Goal: Transaction & Acquisition: Purchase product/service

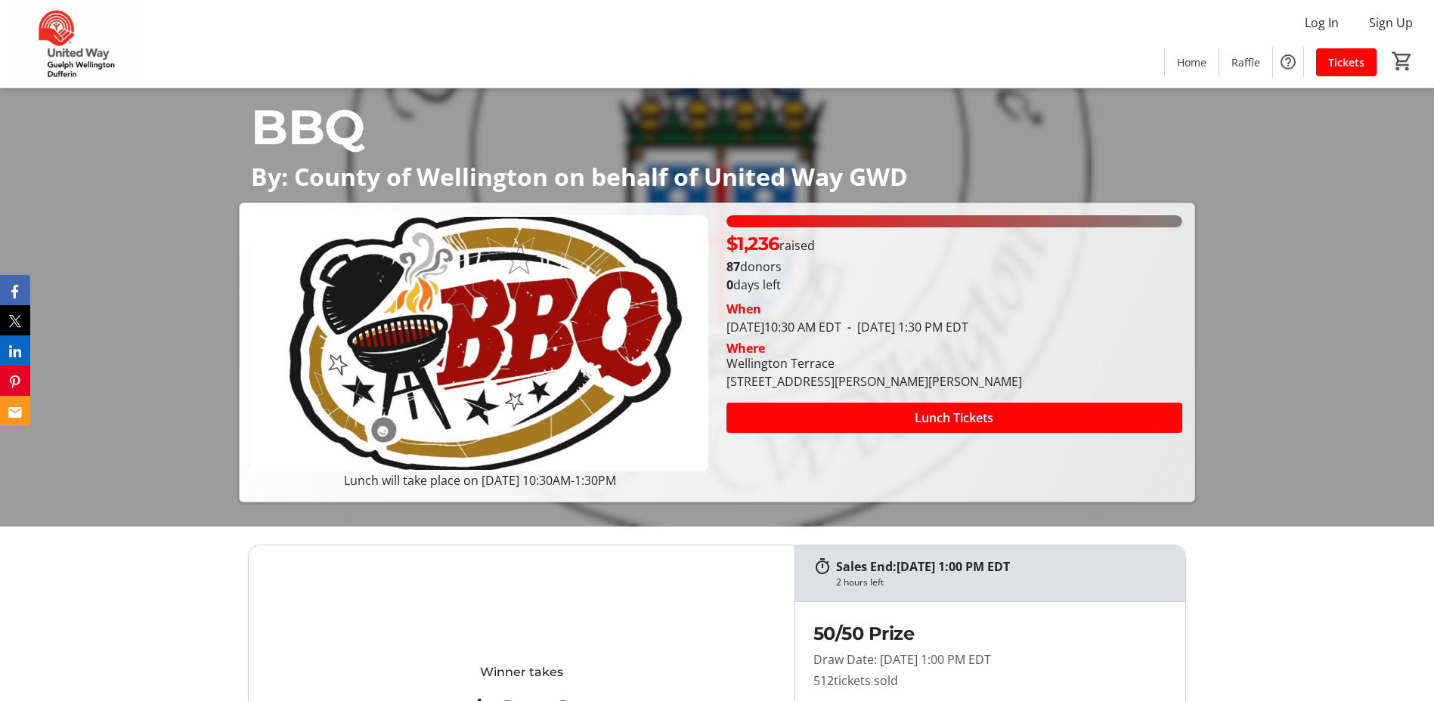
scroll to position [302, 0]
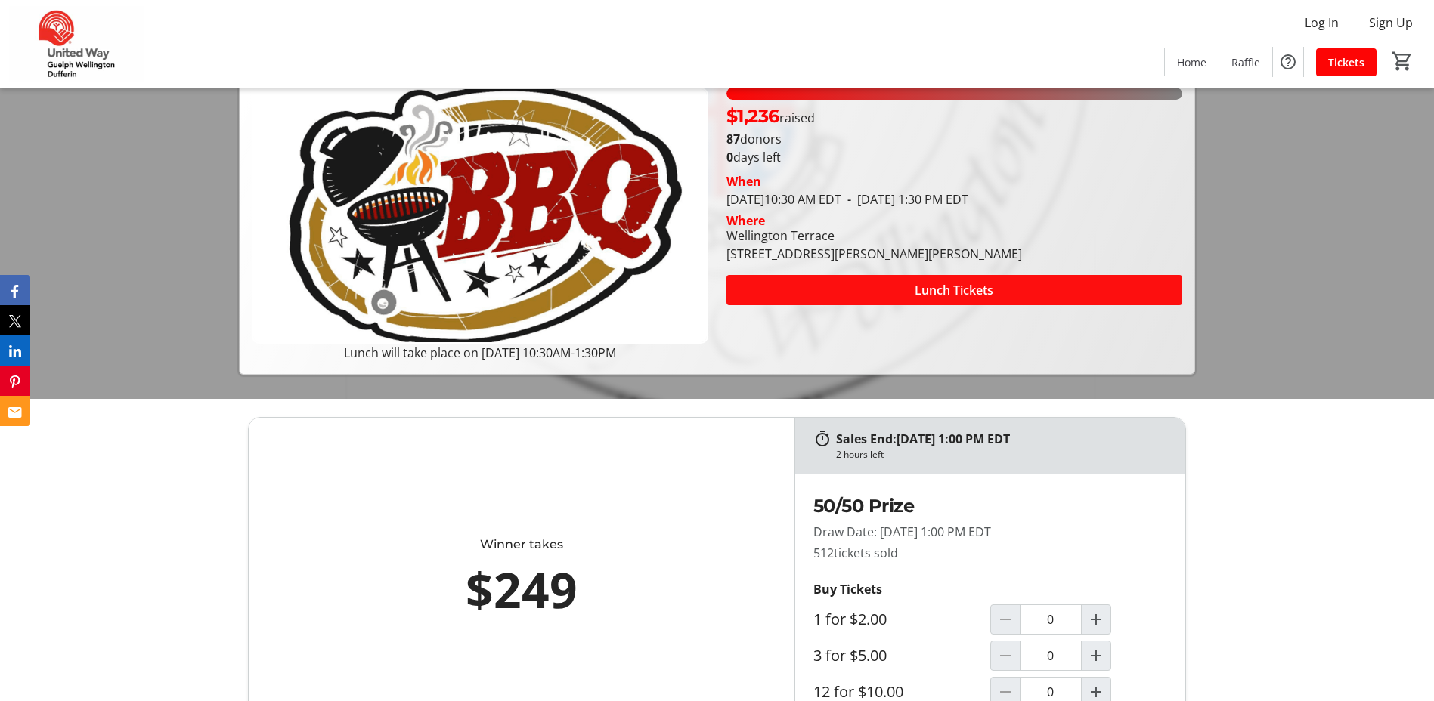
click at [862, 299] on span at bounding box center [954, 290] width 456 height 36
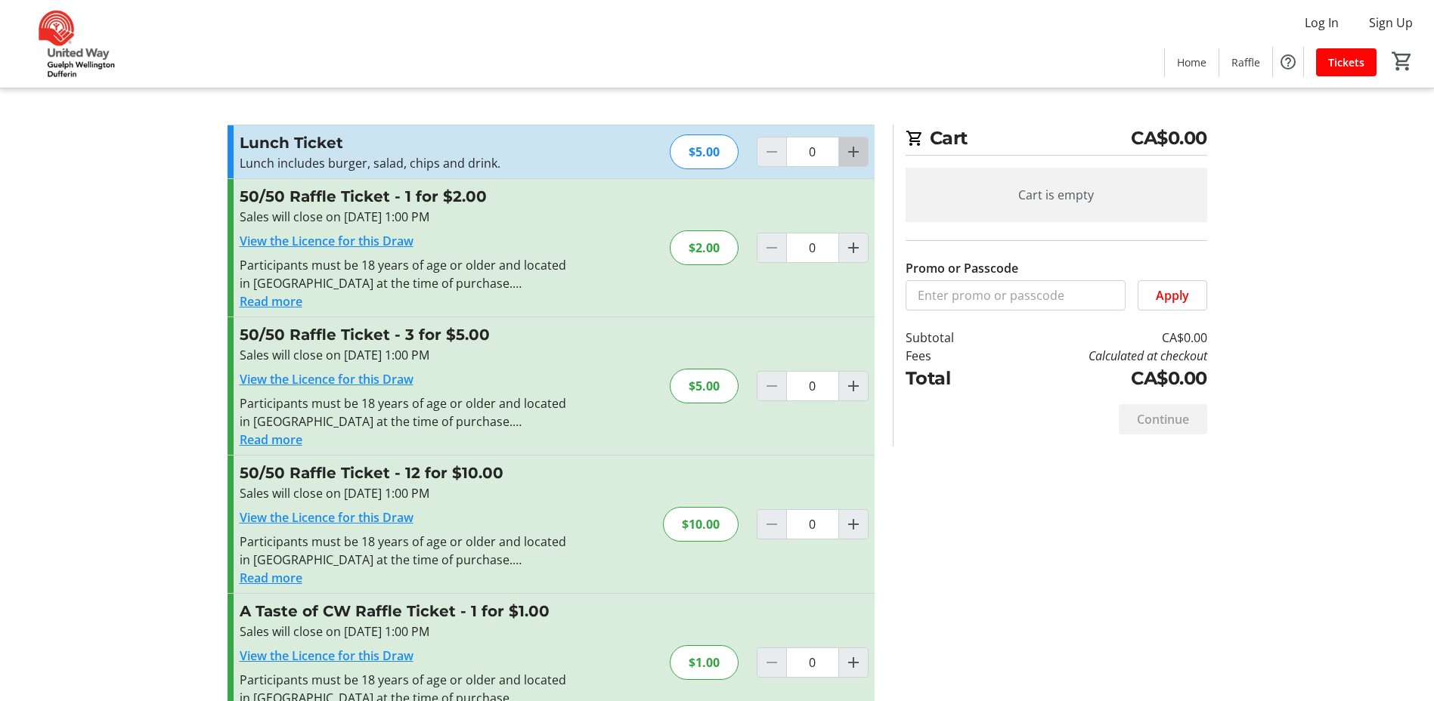
click at [857, 153] on mat-icon "Increment by one" at bounding box center [853, 152] width 18 height 18
type input "1"
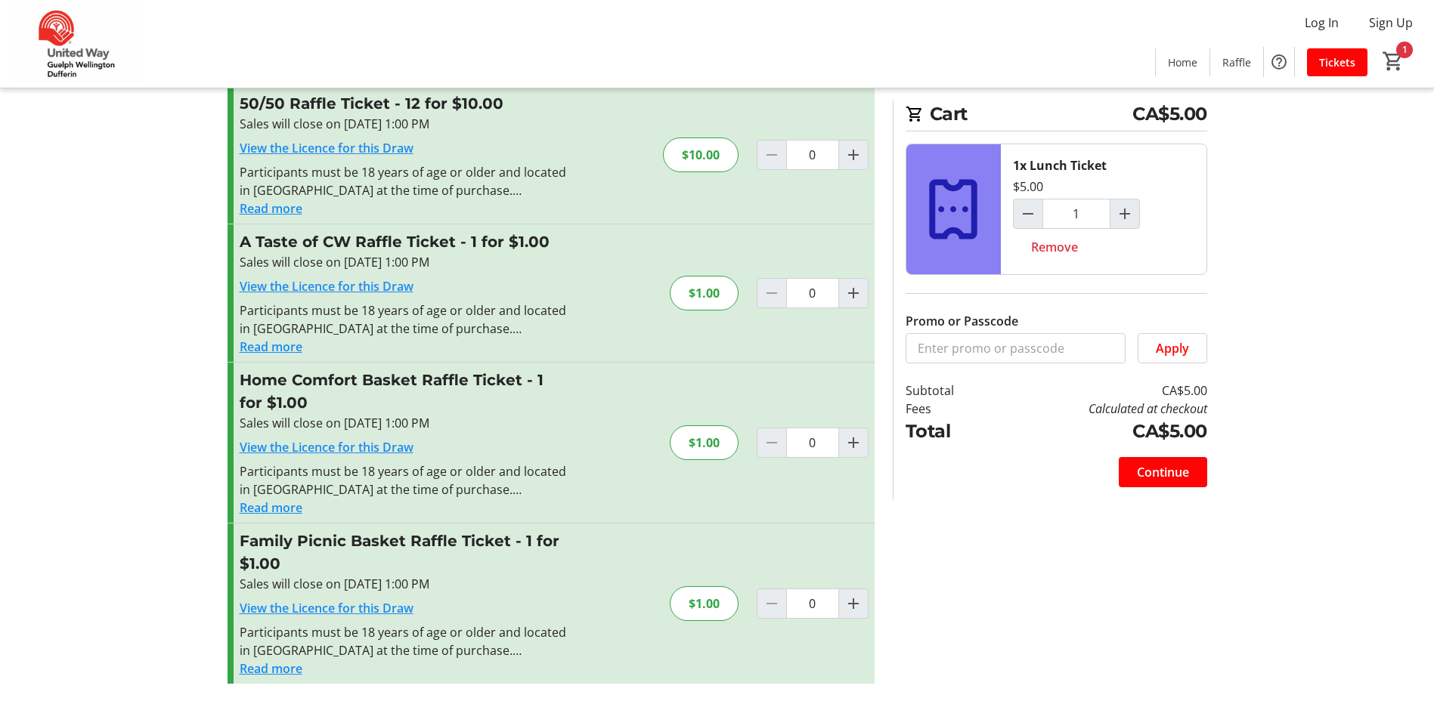
scroll to position [370, 0]
click at [267, 511] on button "Read more" at bounding box center [271, 507] width 63 height 18
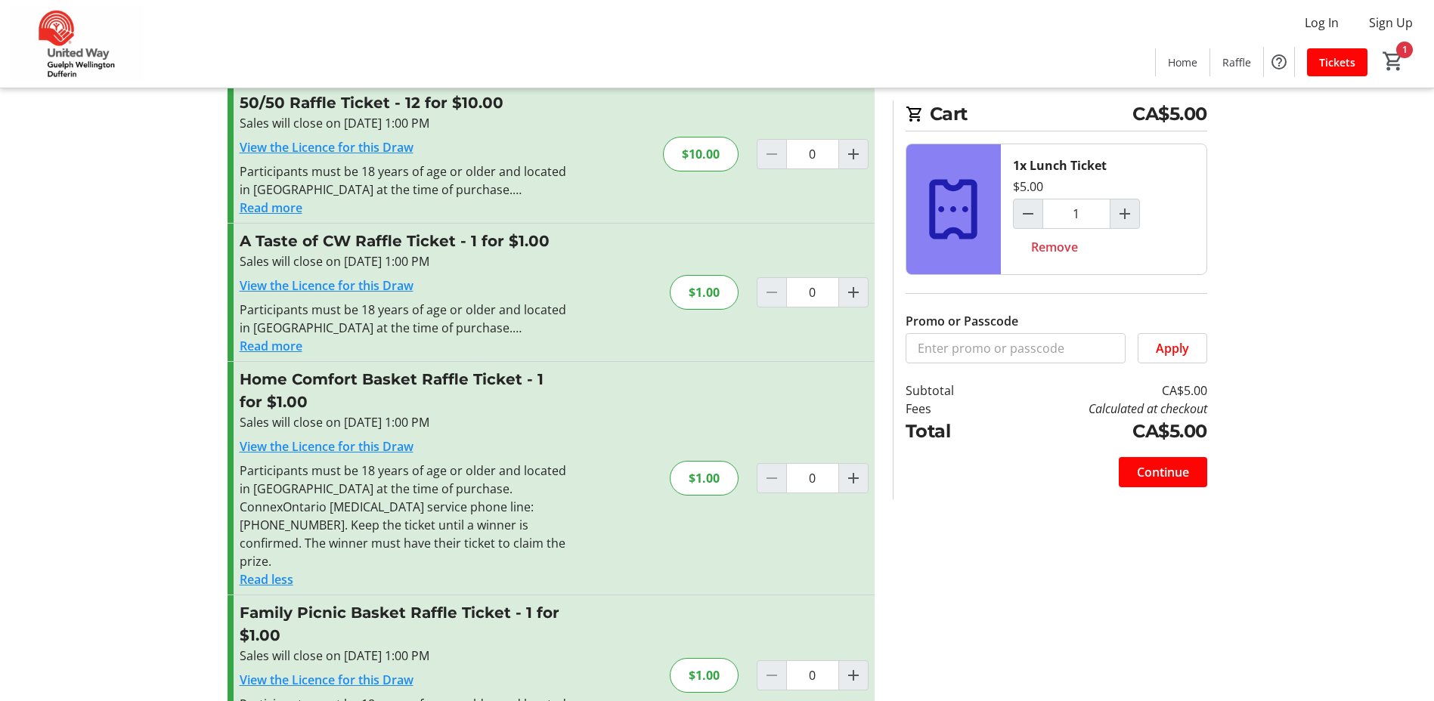
click at [348, 383] on h3 "Home Comfort Basket Raffle Ticket - 1 for $1.00" at bounding box center [405, 390] width 330 height 45
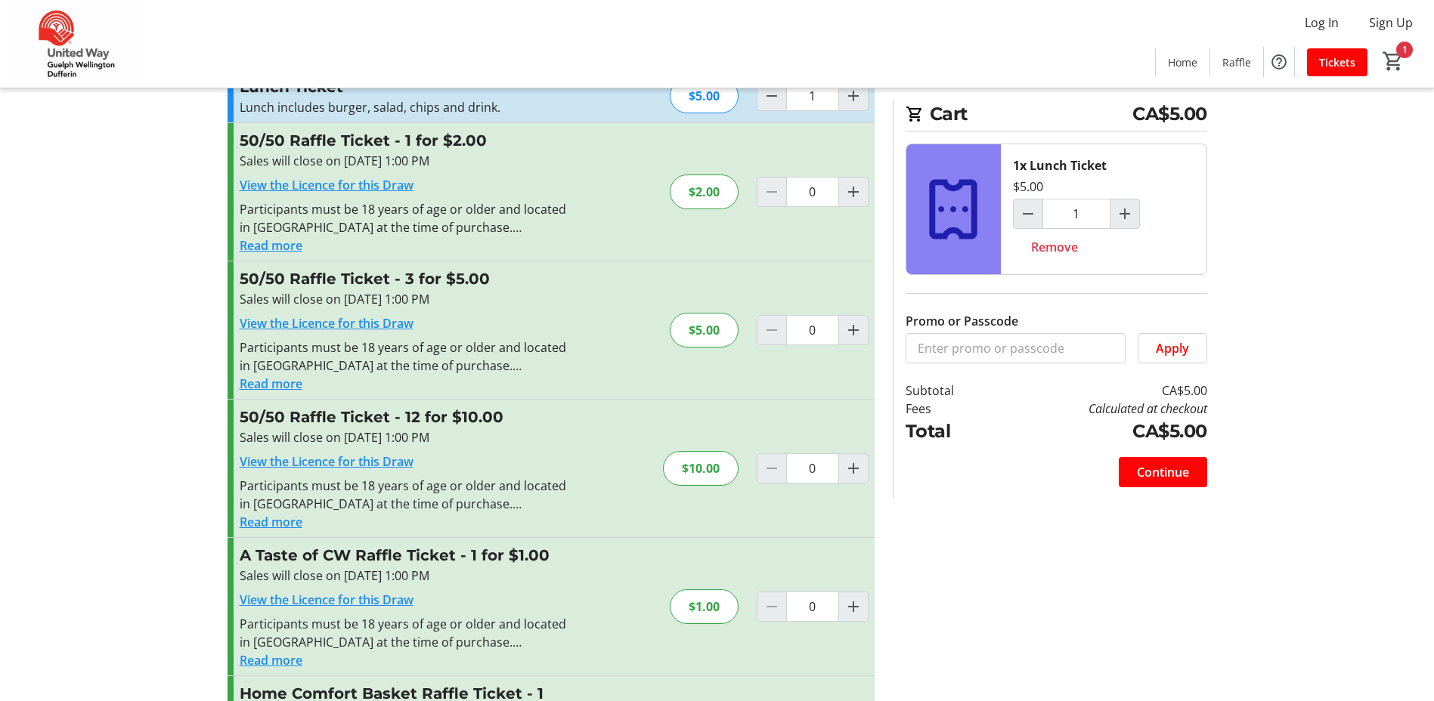
scroll to position [0, 0]
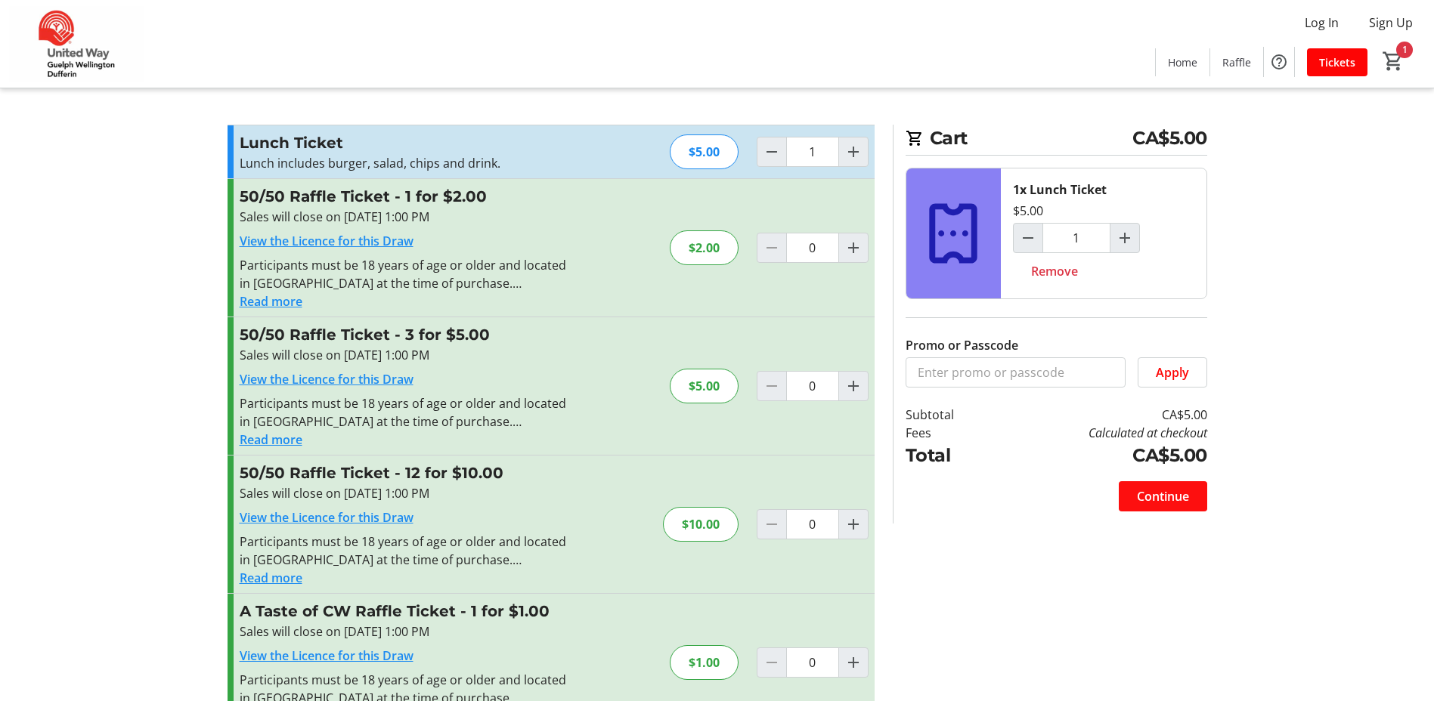
click at [1141, 494] on span "Continue" at bounding box center [1163, 497] width 52 height 18
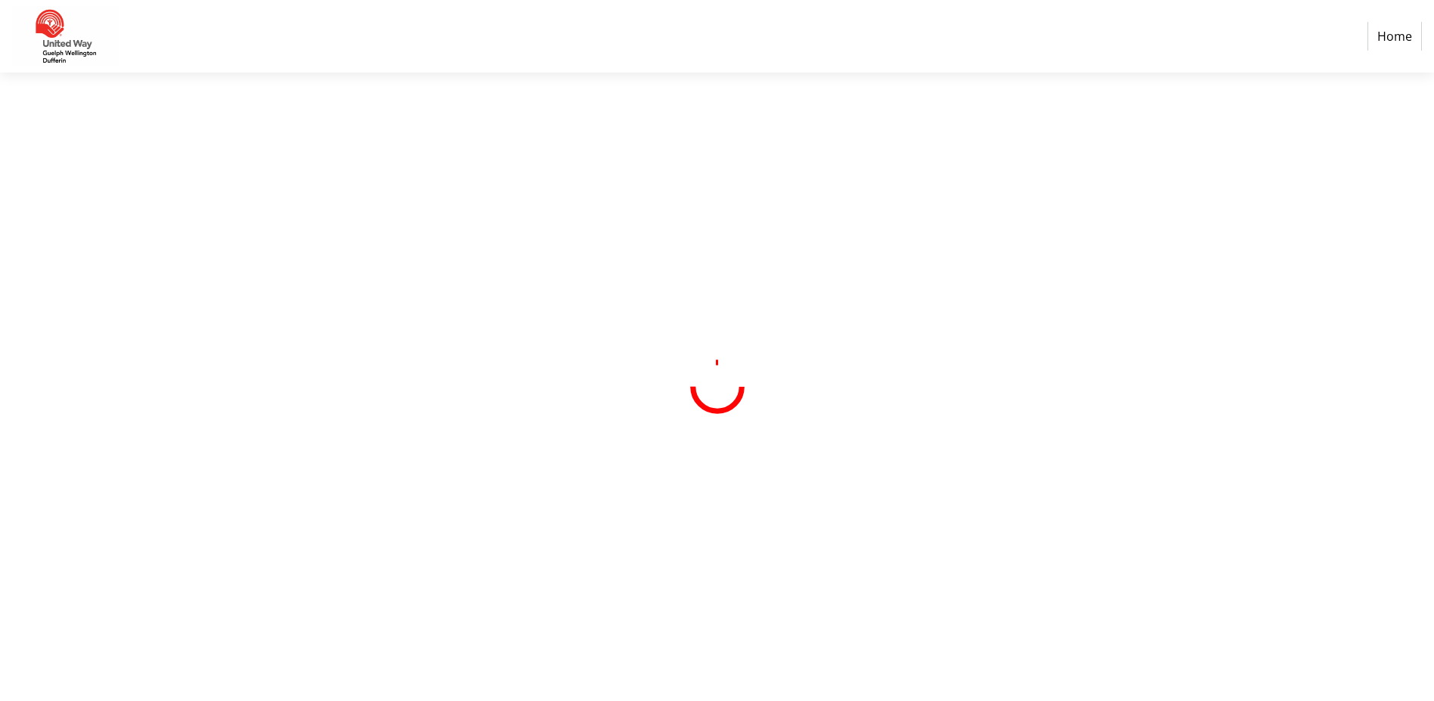
select select "CA"
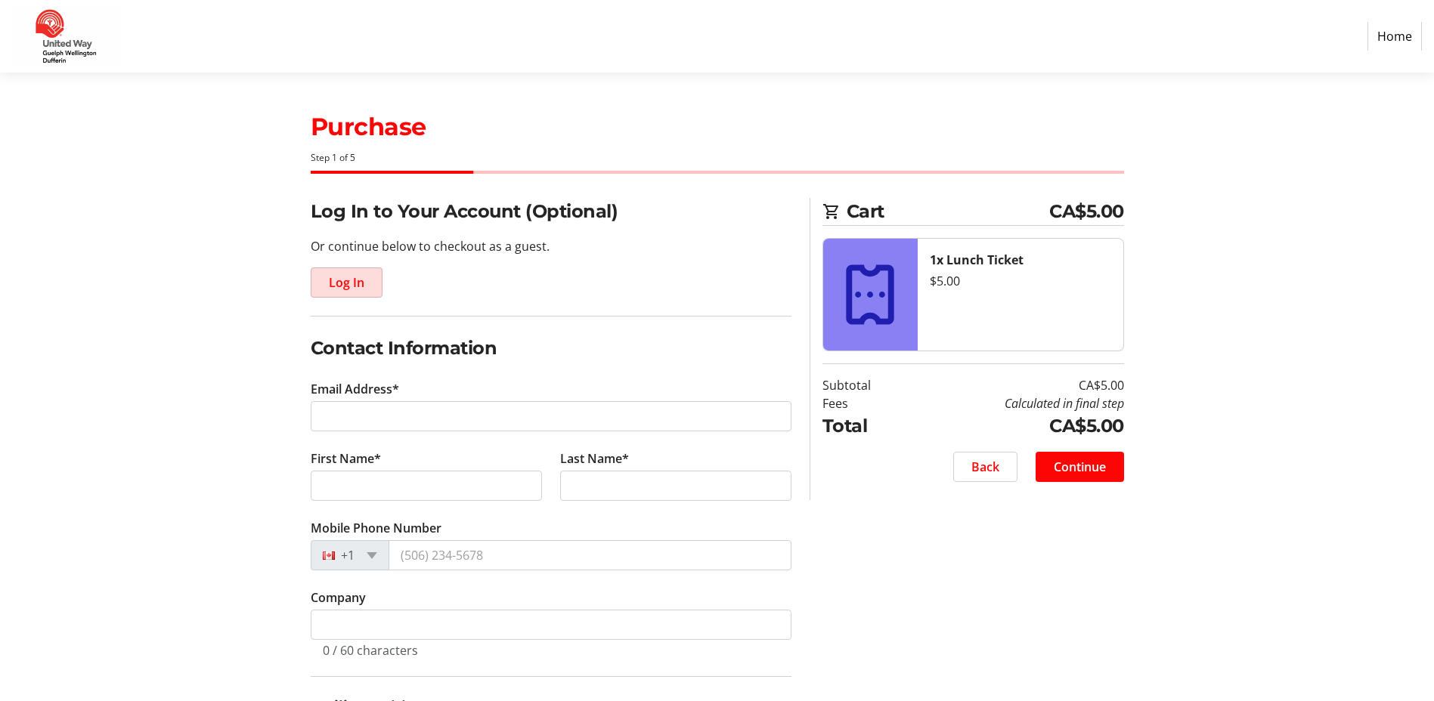
click at [361, 286] on span "Log In" at bounding box center [347, 283] width 36 height 18
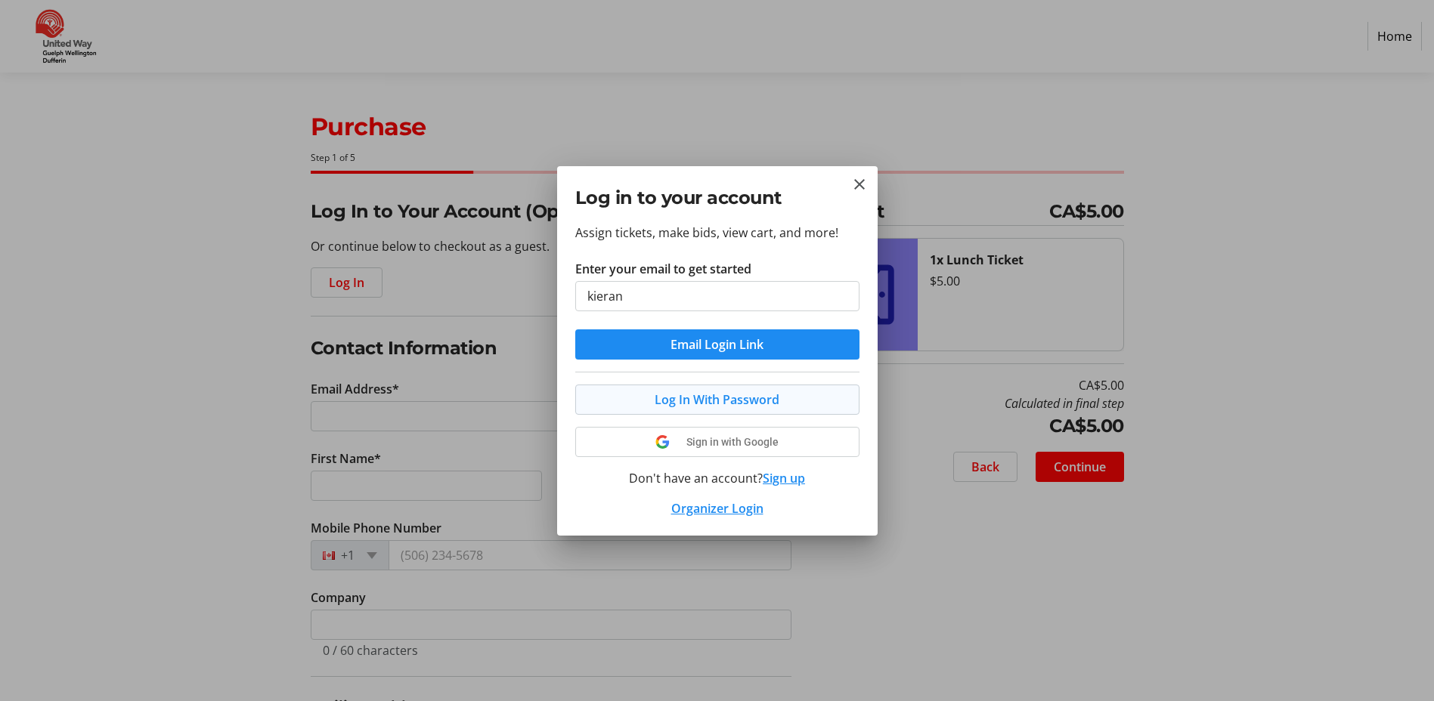
type input "kieranm@wellington.ca"
click at [739, 327] on span "submit" at bounding box center [717, 345] width 284 height 36
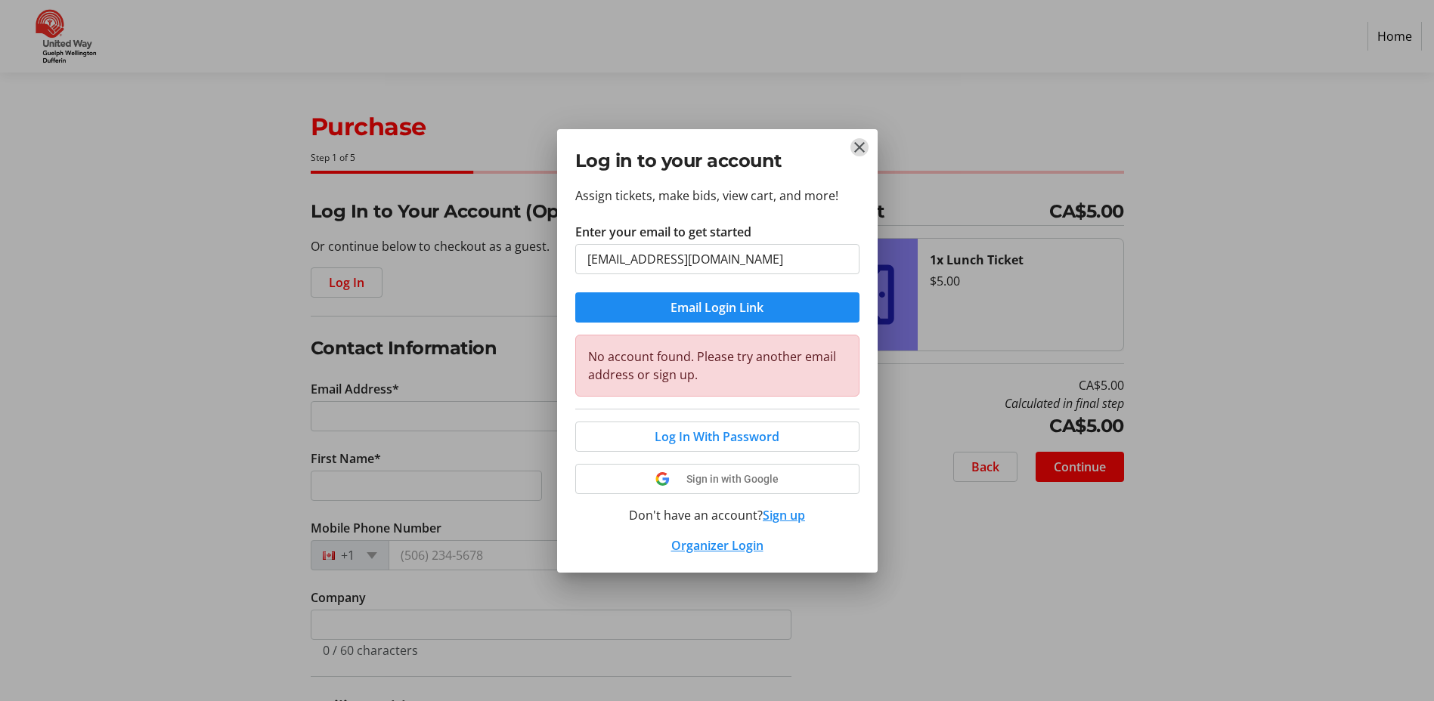
click at [863, 150] on mat-icon "Close" at bounding box center [859, 147] width 18 height 18
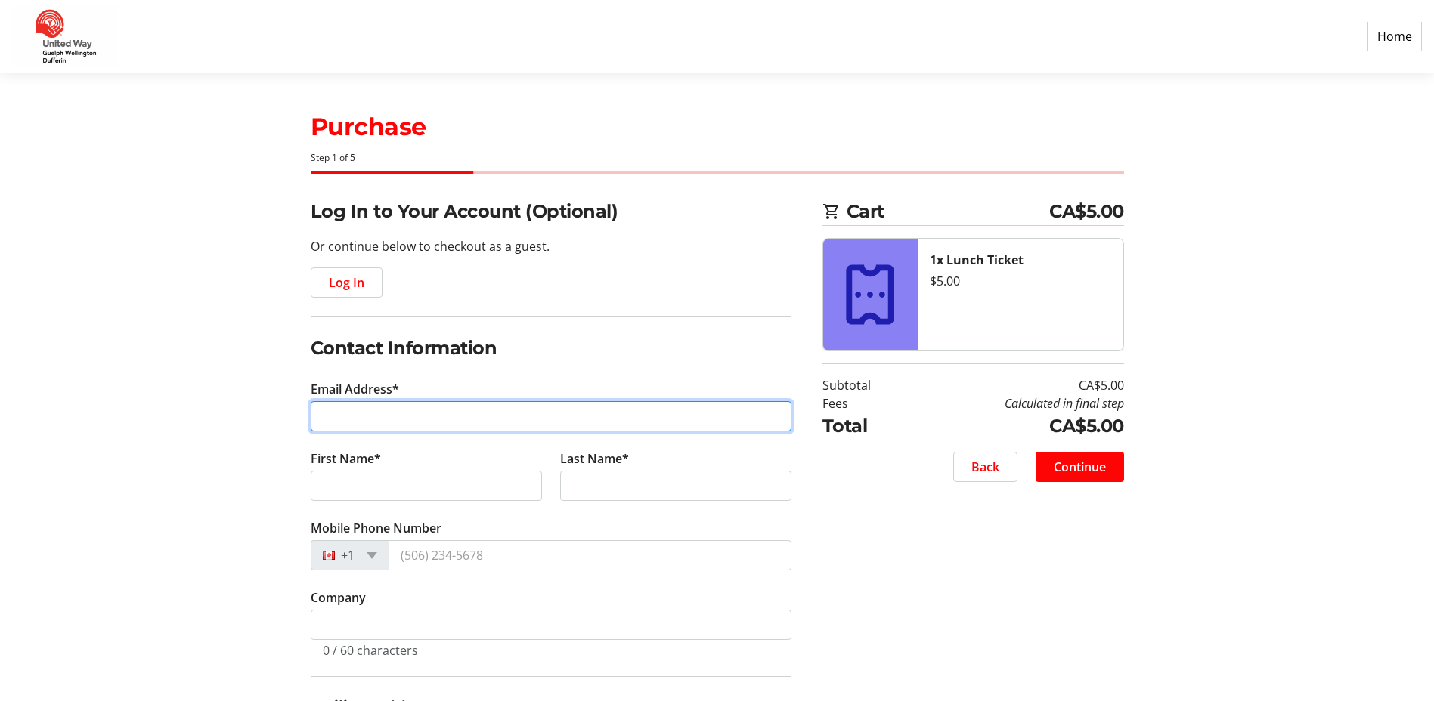
click at [388, 416] on input "Email Address*" at bounding box center [551, 416] width 481 height 30
type input "kieranm@wellington.ca"
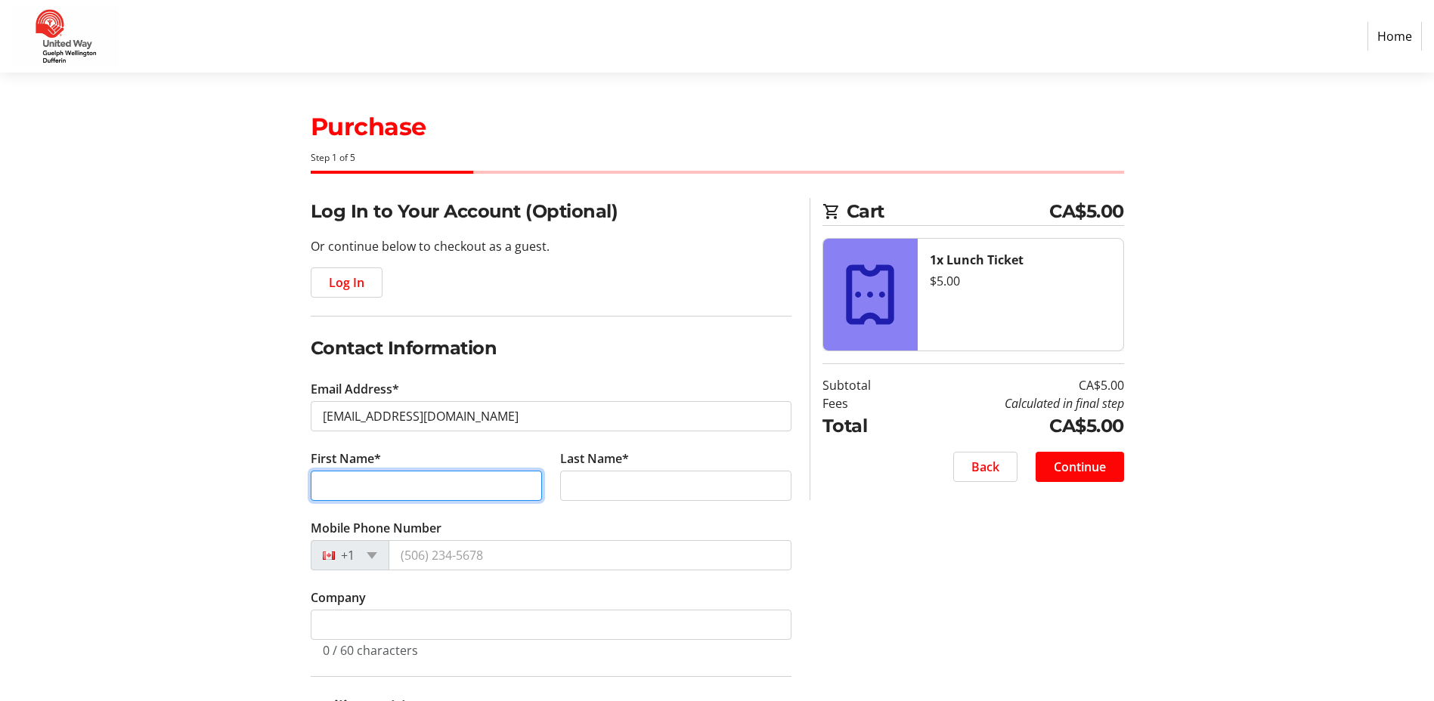
type input "Kieran"
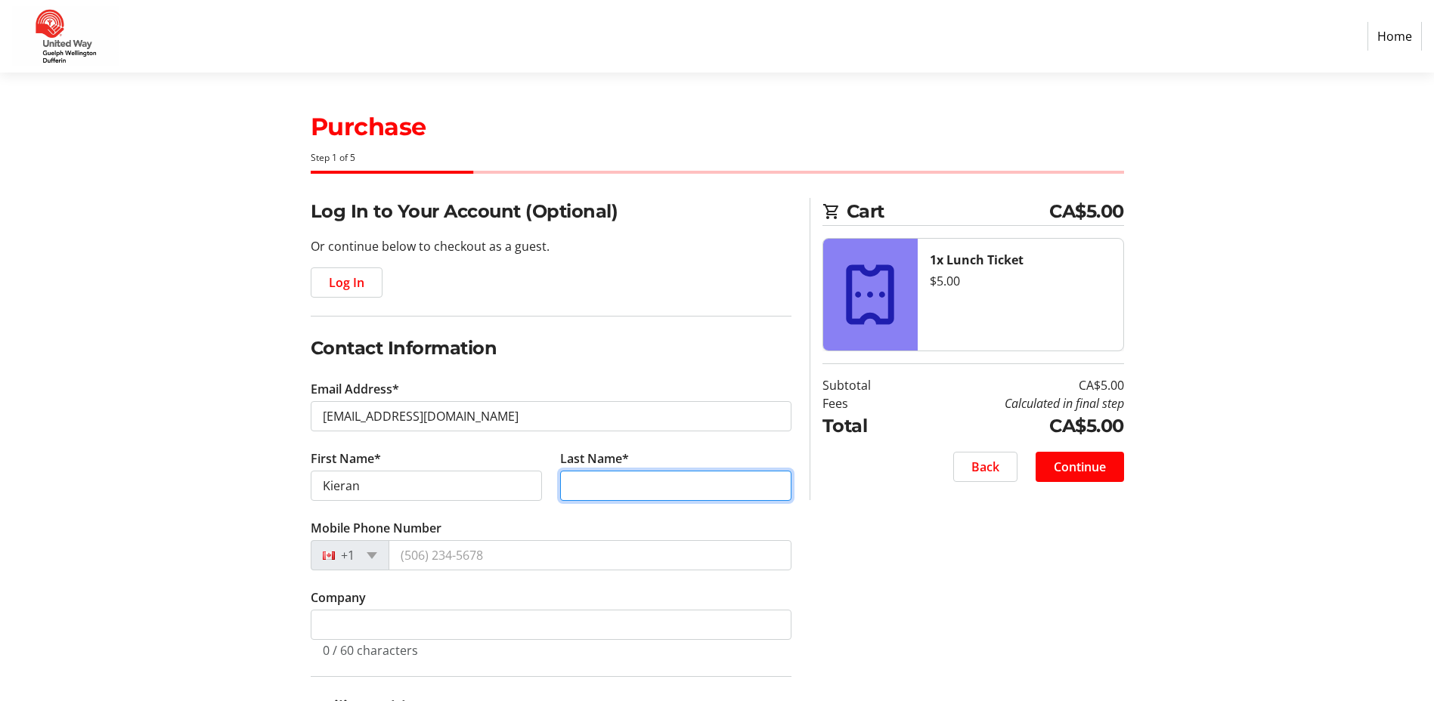
type input "McMahon"
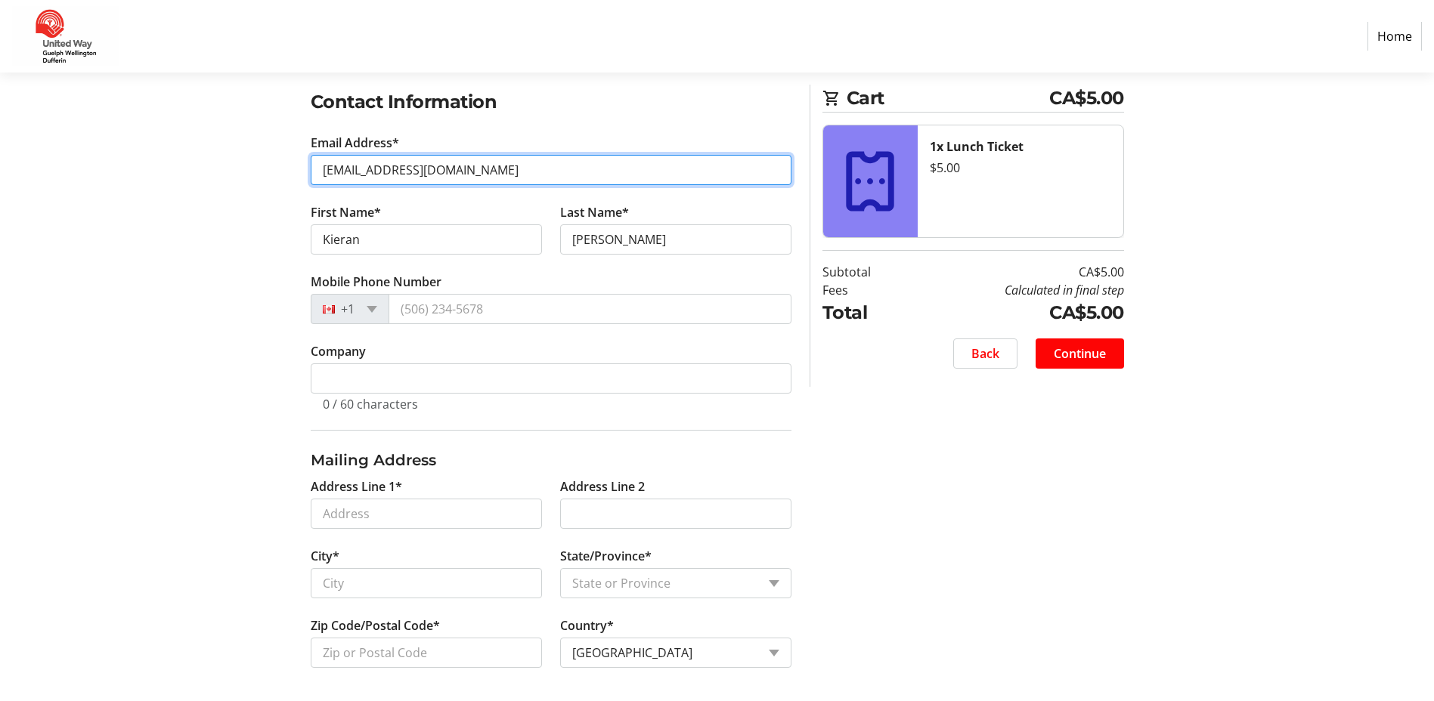
scroll to position [249, 0]
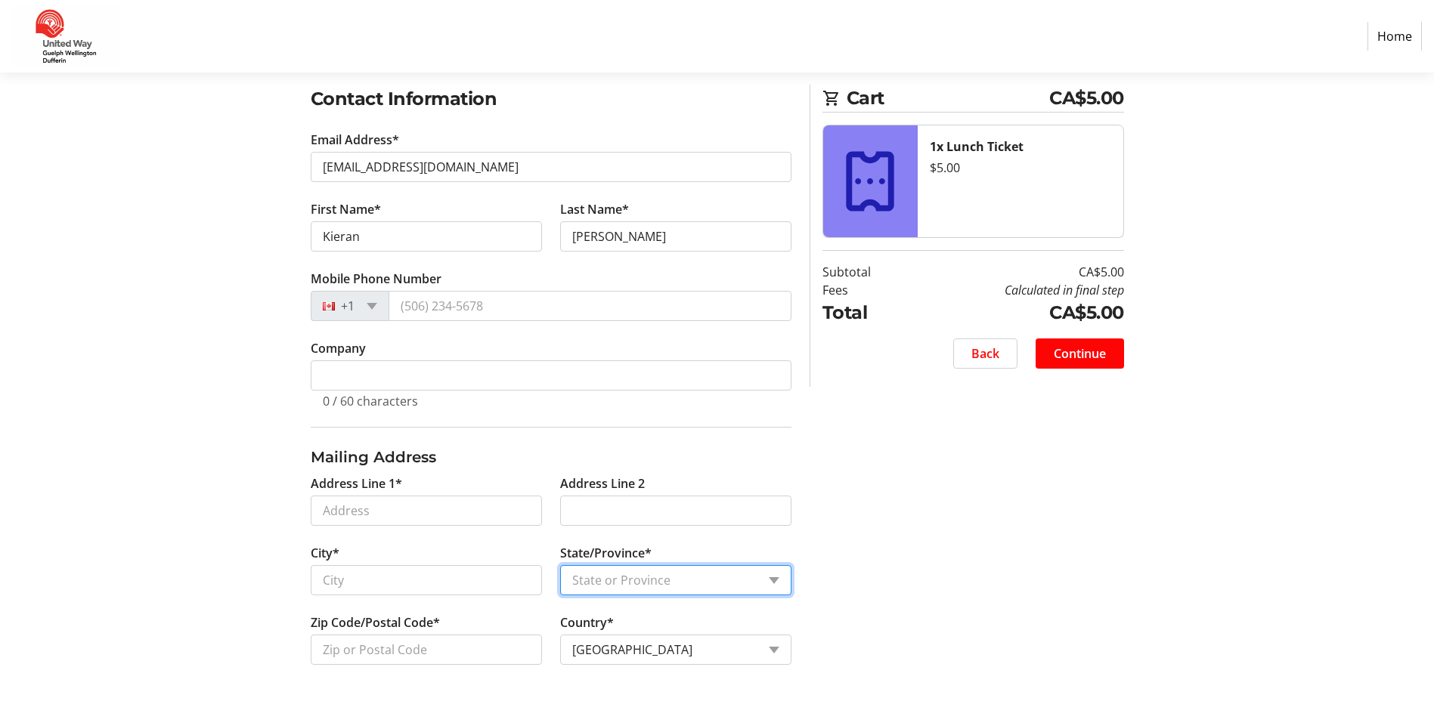
click at [622, 574] on select "State or Province State or Province Alberta British Columbia Manitoba New Bruns…" at bounding box center [675, 580] width 231 height 30
select select "ON"
click at [560, 565] on select "State or Province State or Province Alberta British Columbia Manitoba New Bruns…" at bounding box center [675, 580] width 231 height 30
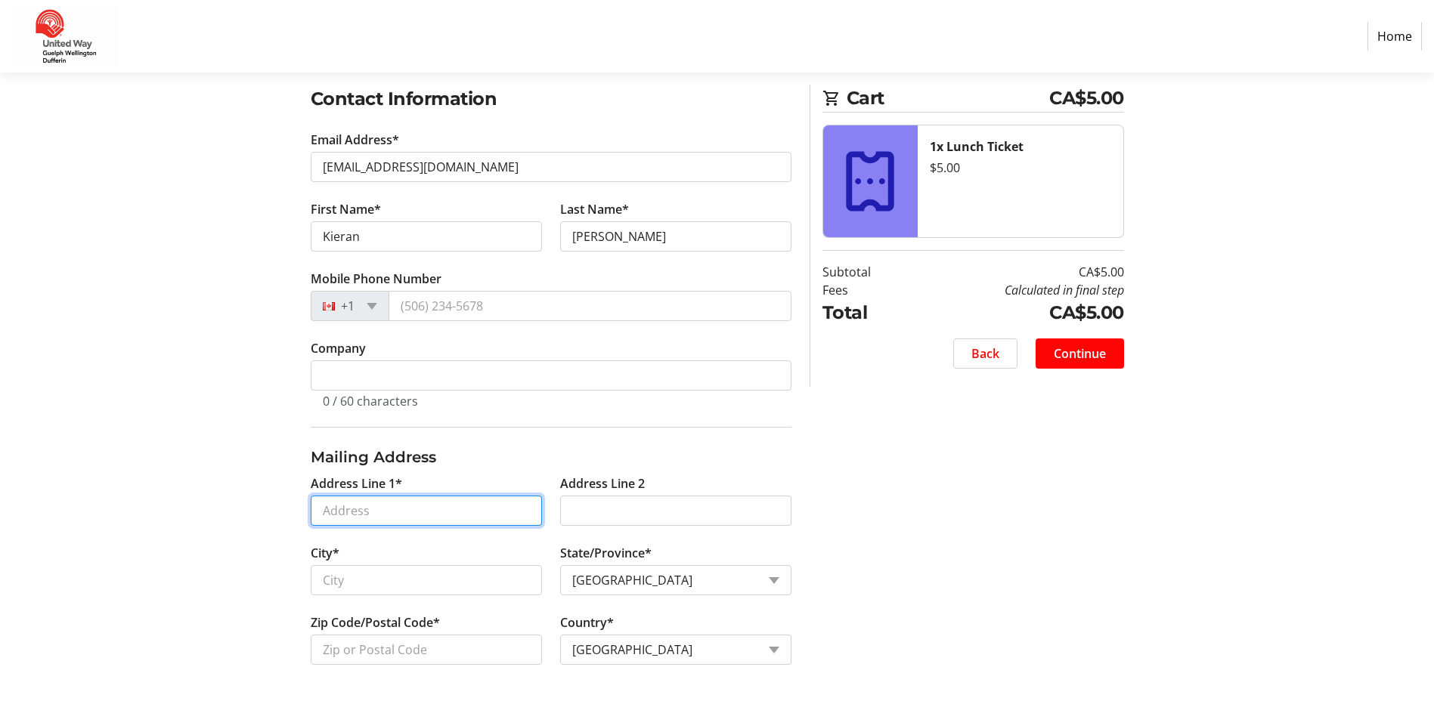
click at [389, 513] on input "Address Line 1*" at bounding box center [426, 511] width 231 height 30
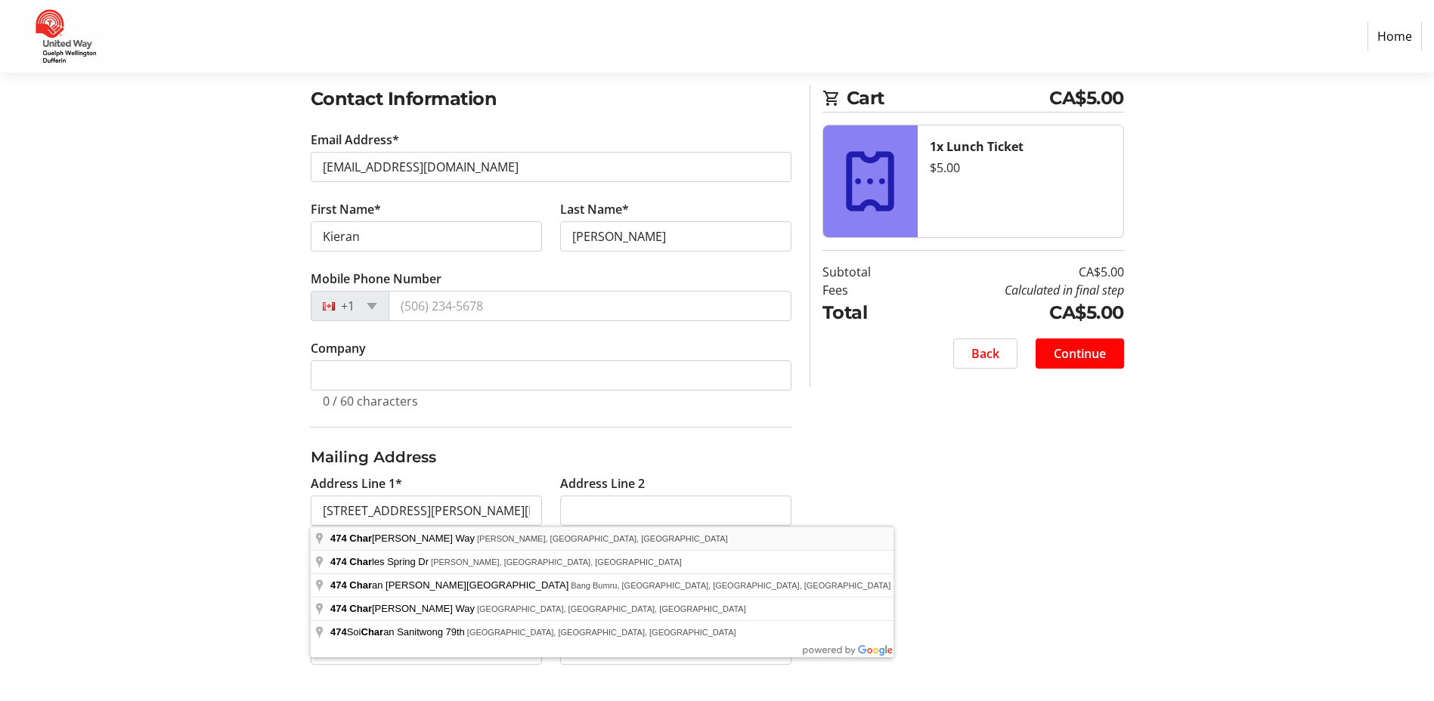
type input "474 Charles Allan Way"
type input "Fergus"
type input "N1M 0A1"
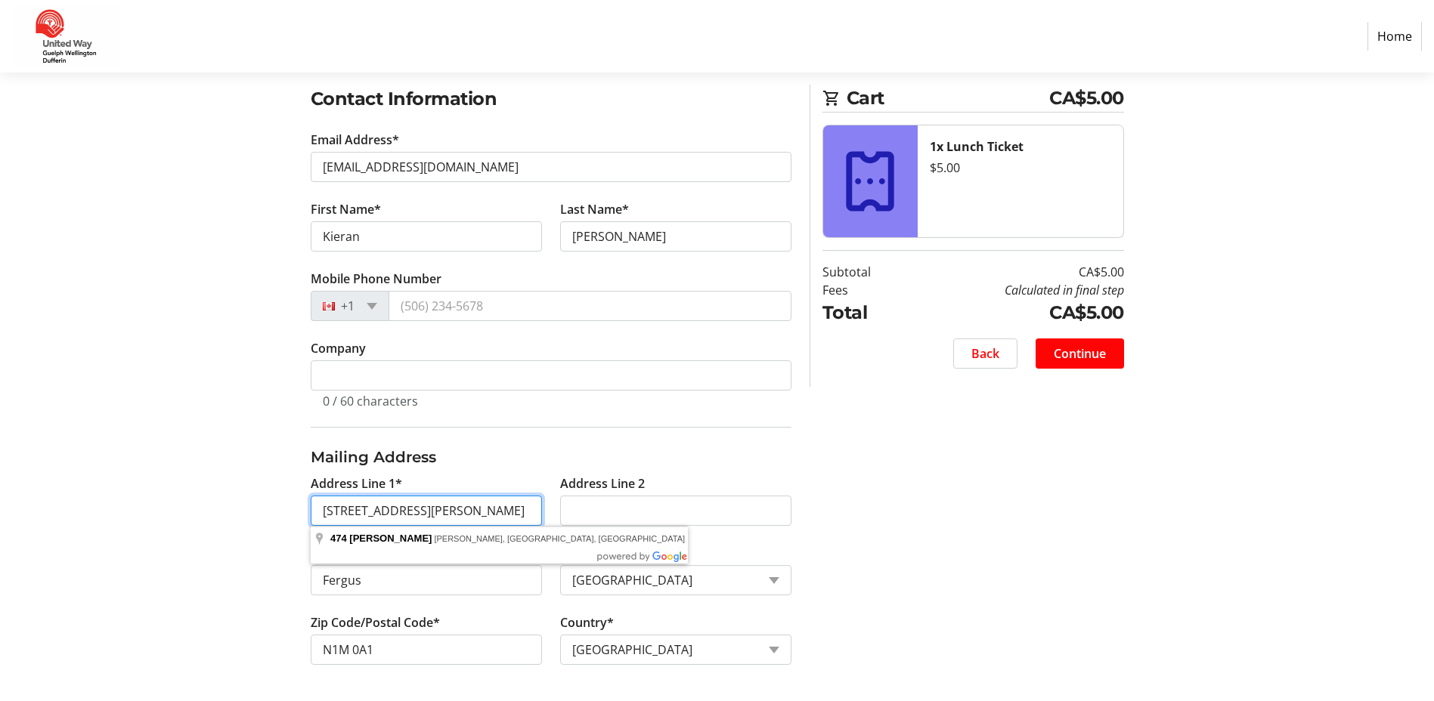
drag, startPoint x: 505, startPoint y: 511, endPoint x: -3, endPoint y: 437, distance: 513.3
click at [0, 437] on html "Home Purchase Step 1 of 5 Cart CA$5.00 1x Lunch Ticket $5.00 Subtotal CA$5.00 F…" at bounding box center [717, 226] width 1434 height 951
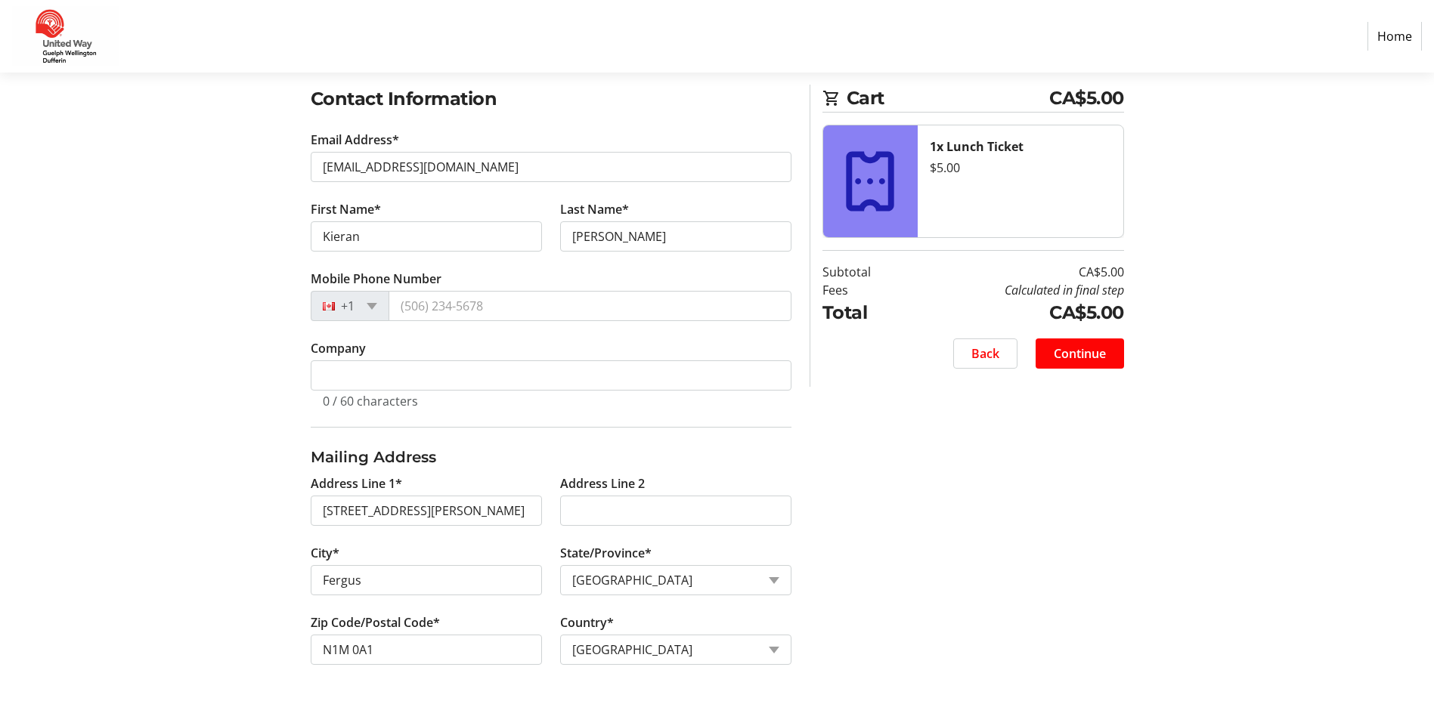
click at [511, 457] on h3 "Mailing Address" at bounding box center [551, 457] width 481 height 23
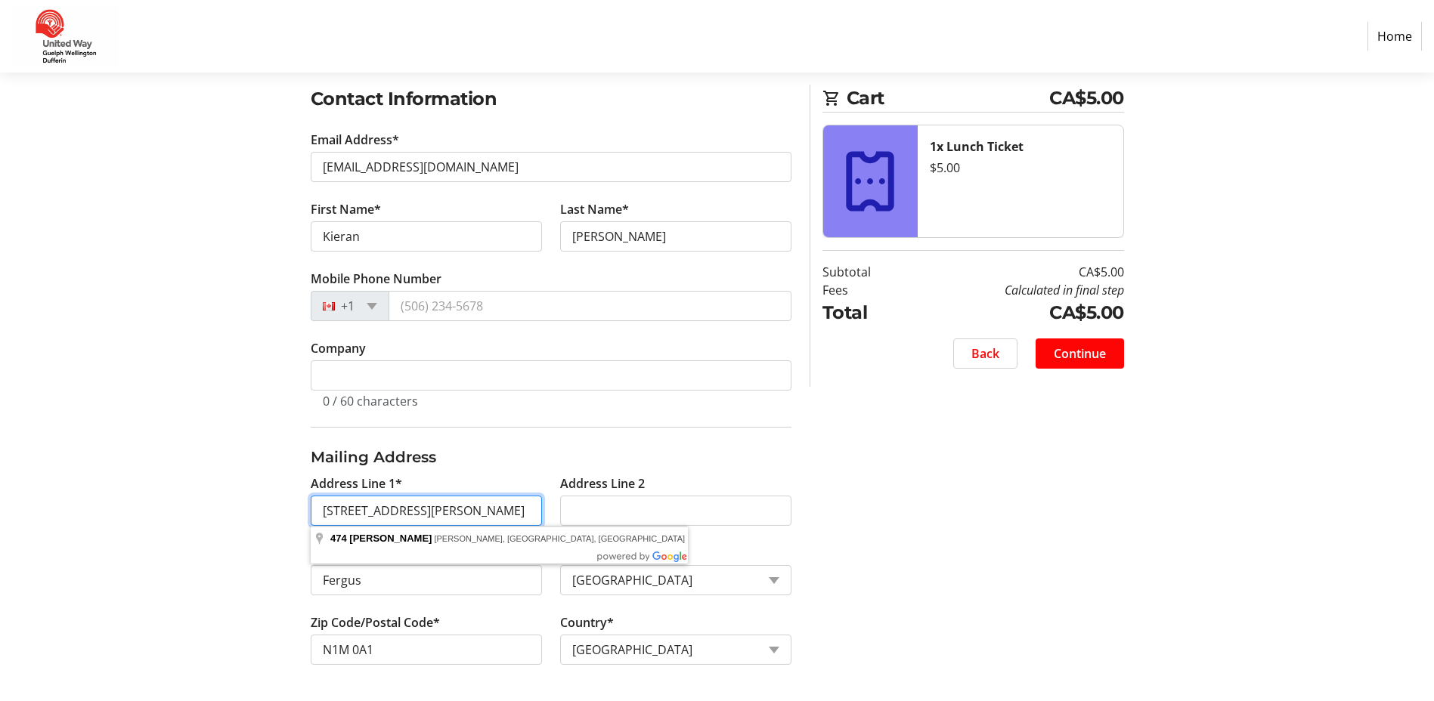
drag, startPoint x: 453, startPoint y: 508, endPoint x: -3, endPoint y: 513, distance: 455.8
click at [0, 513] on html "Home Purchase Step 1 of 5 Cart CA$5.00 1x Lunch Ticket $5.00 Subtotal CA$5.00 F…" at bounding box center [717, 226] width 1434 height 951
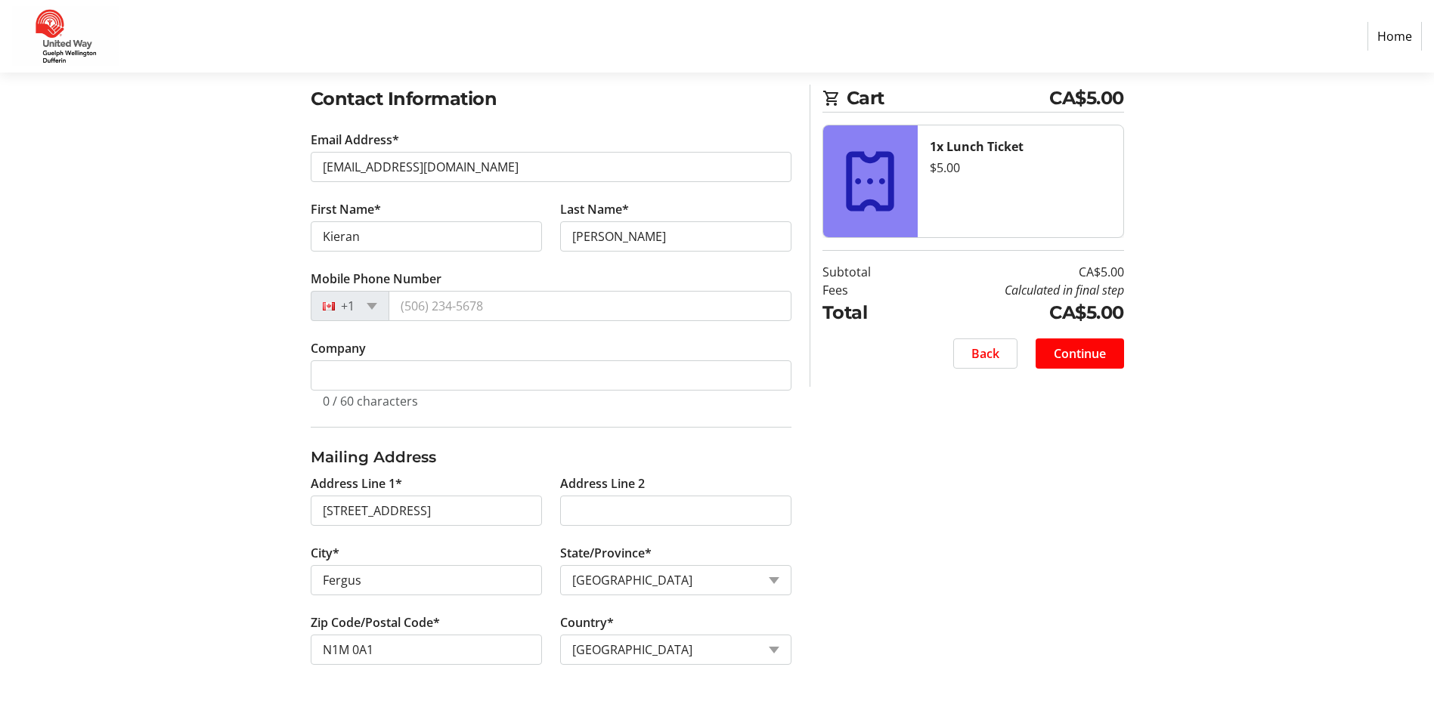
type input "5 Queen Street"
type input "Belwood"
type input "N0B 1J0"
click at [1094, 347] on span "Continue" at bounding box center [1080, 354] width 52 height 18
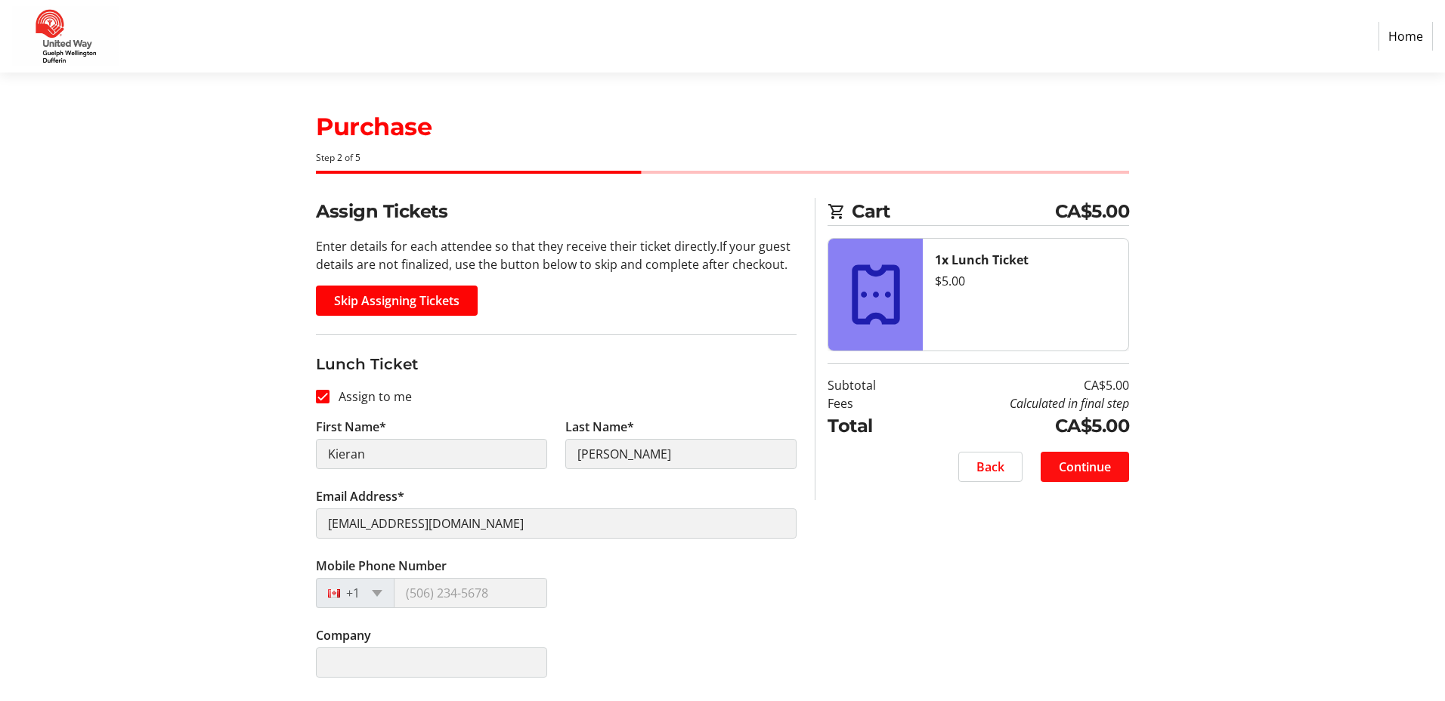
click at [1091, 455] on span at bounding box center [1085, 467] width 88 height 36
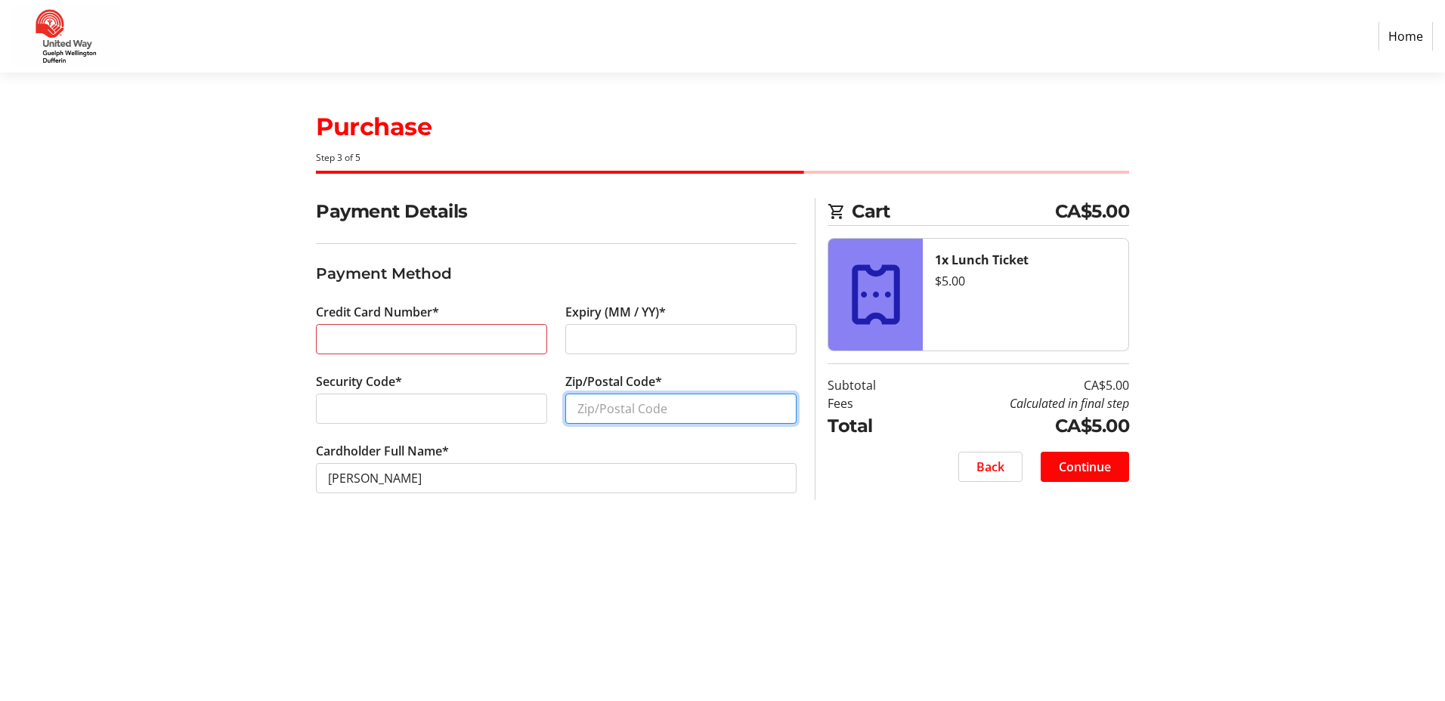
click at [659, 409] on input "Zip/Postal Code*" at bounding box center [680, 409] width 231 height 30
type input "N0B1J0"
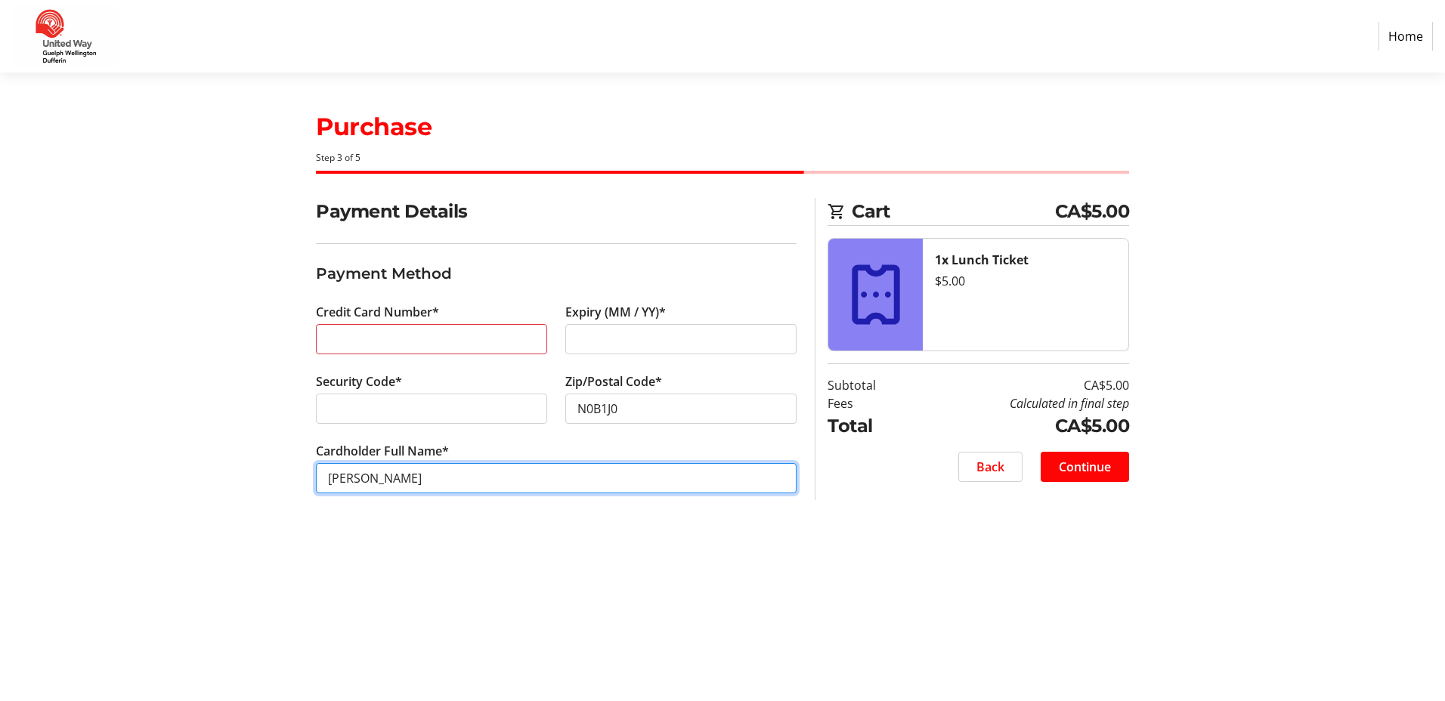
click at [366, 479] on input "Kieran McMahon" at bounding box center [556, 478] width 481 height 30
type input "Kiarra McMahon"
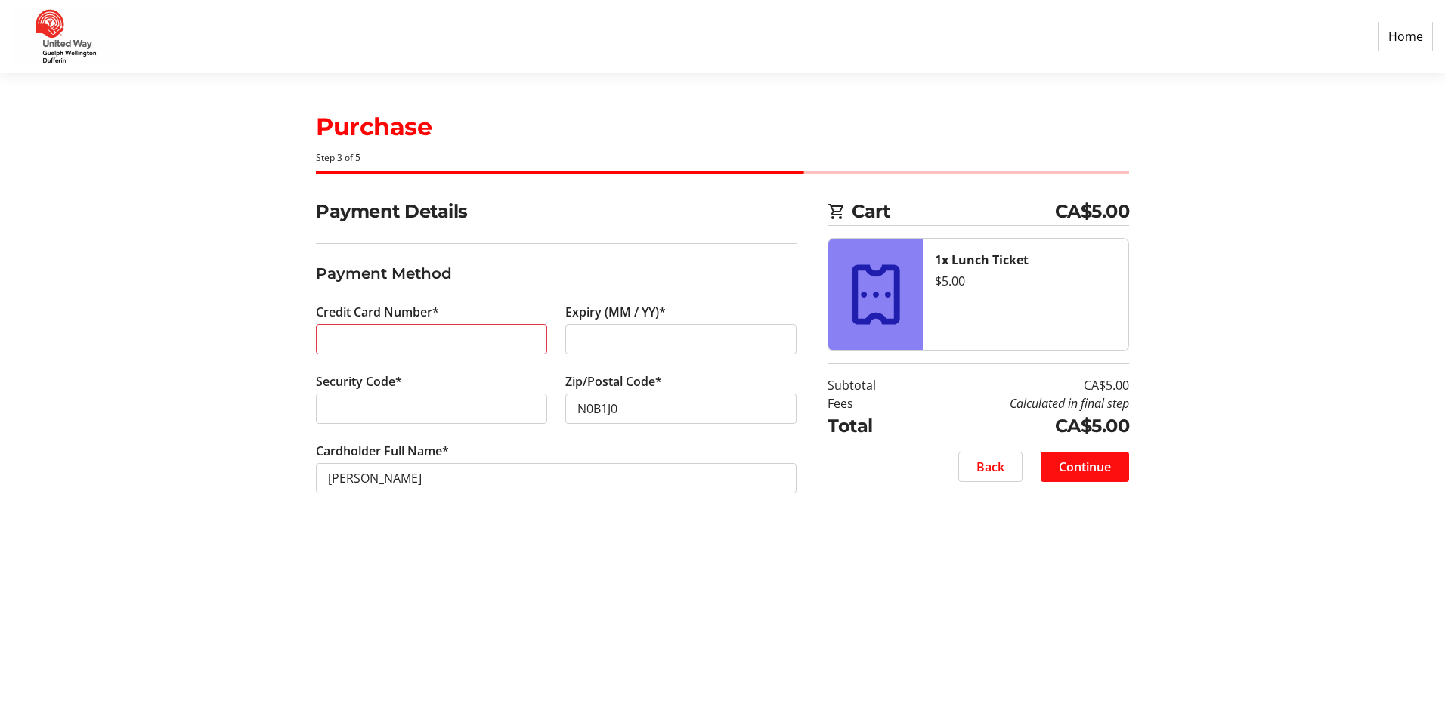
click at [1076, 472] on span "Continue" at bounding box center [1085, 467] width 52 height 18
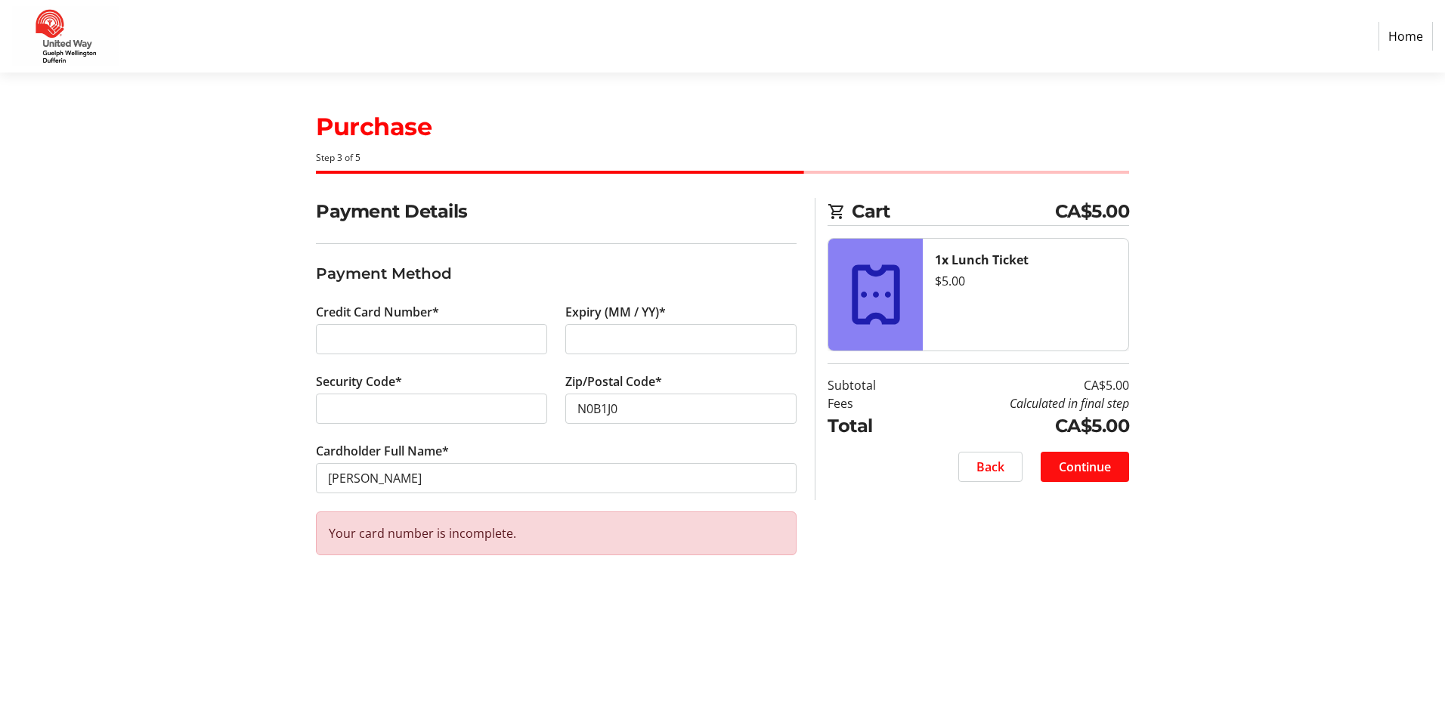
click at [1054, 462] on span at bounding box center [1085, 467] width 88 height 36
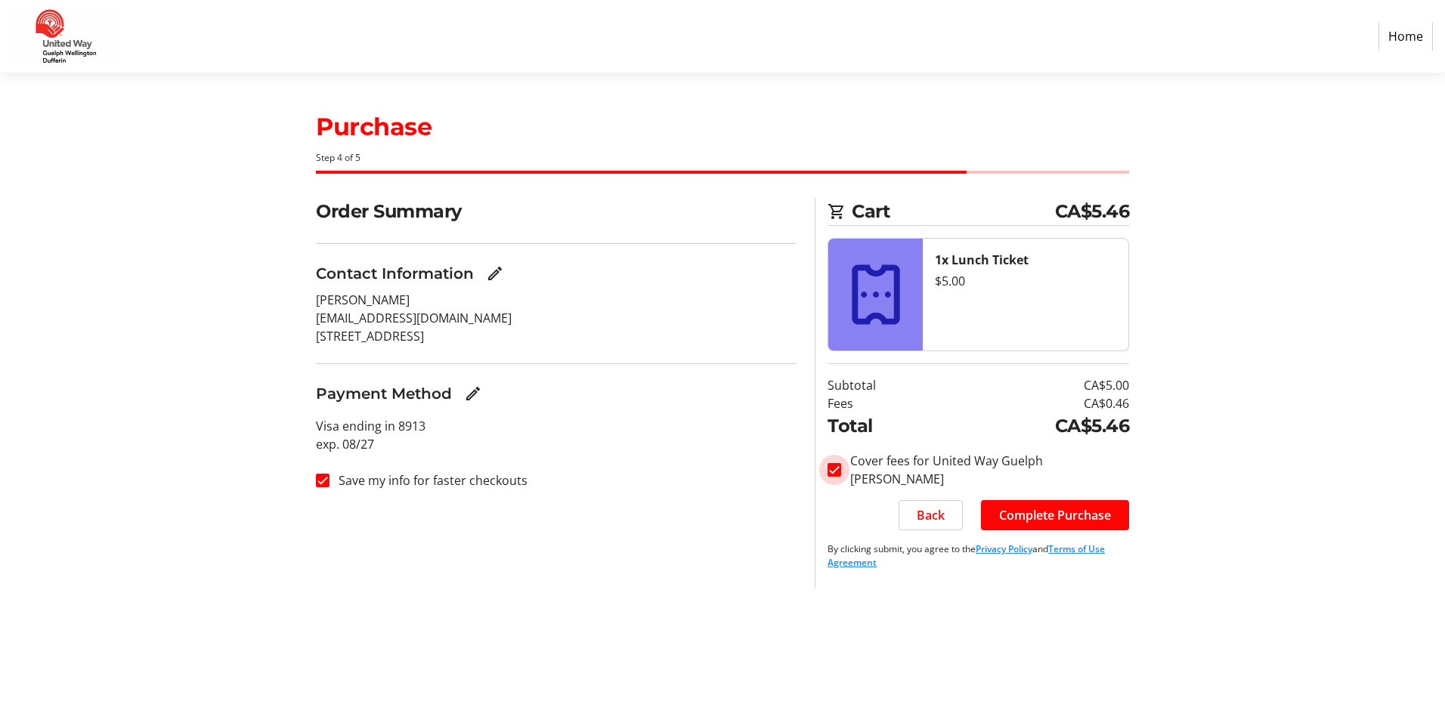
click at [838, 470] on input "Cover fees for United Way Guelph Wellington Dufferin" at bounding box center [835, 470] width 14 height 14
click at [845, 475] on div at bounding box center [834, 470] width 36 height 36
checkbox input "true"
click at [1042, 512] on span "Complete Purchase" at bounding box center [1055, 515] width 112 height 18
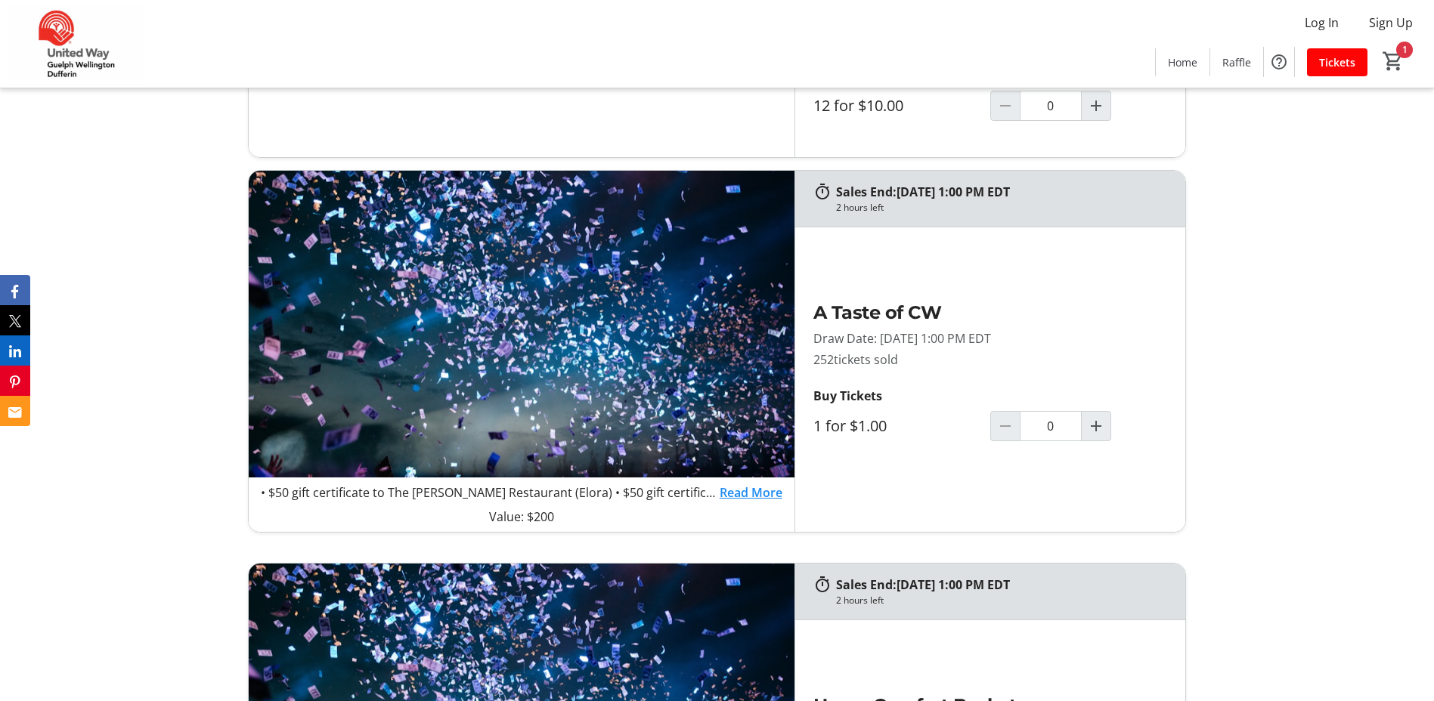
scroll to position [983, 0]
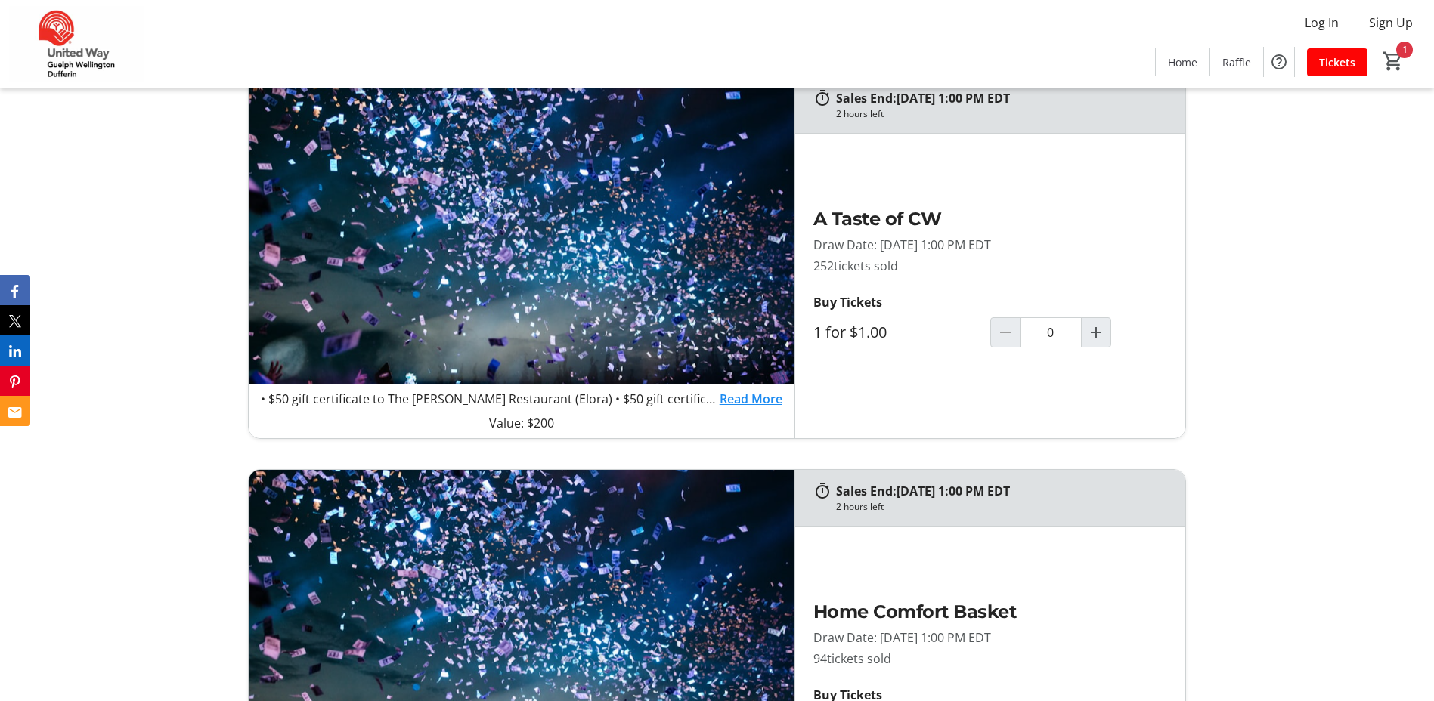
click at [738, 402] on link "Read More" at bounding box center [751, 399] width 63 height 18
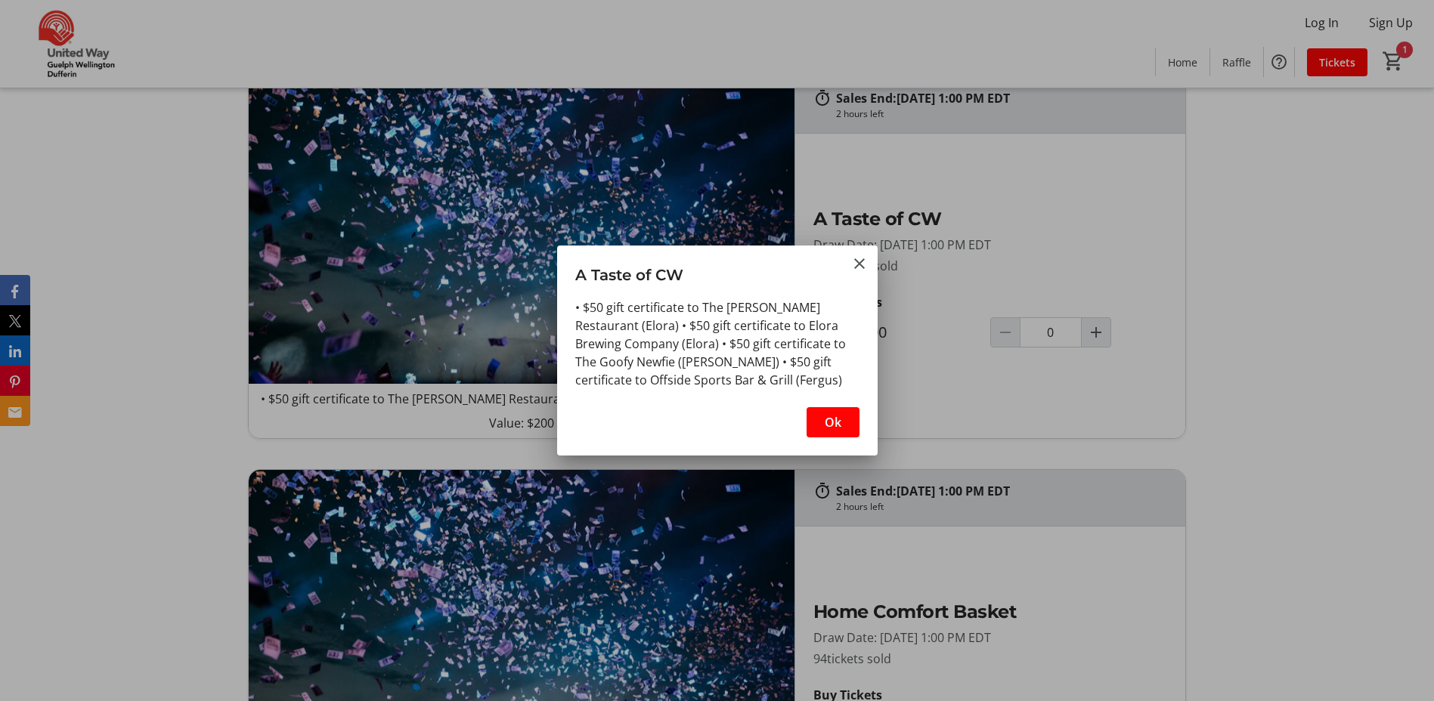
scroll to position [0, 0]
click at [854, 260] on mat-icon "Close" at bounding box center [859, 264] width 18 height 18
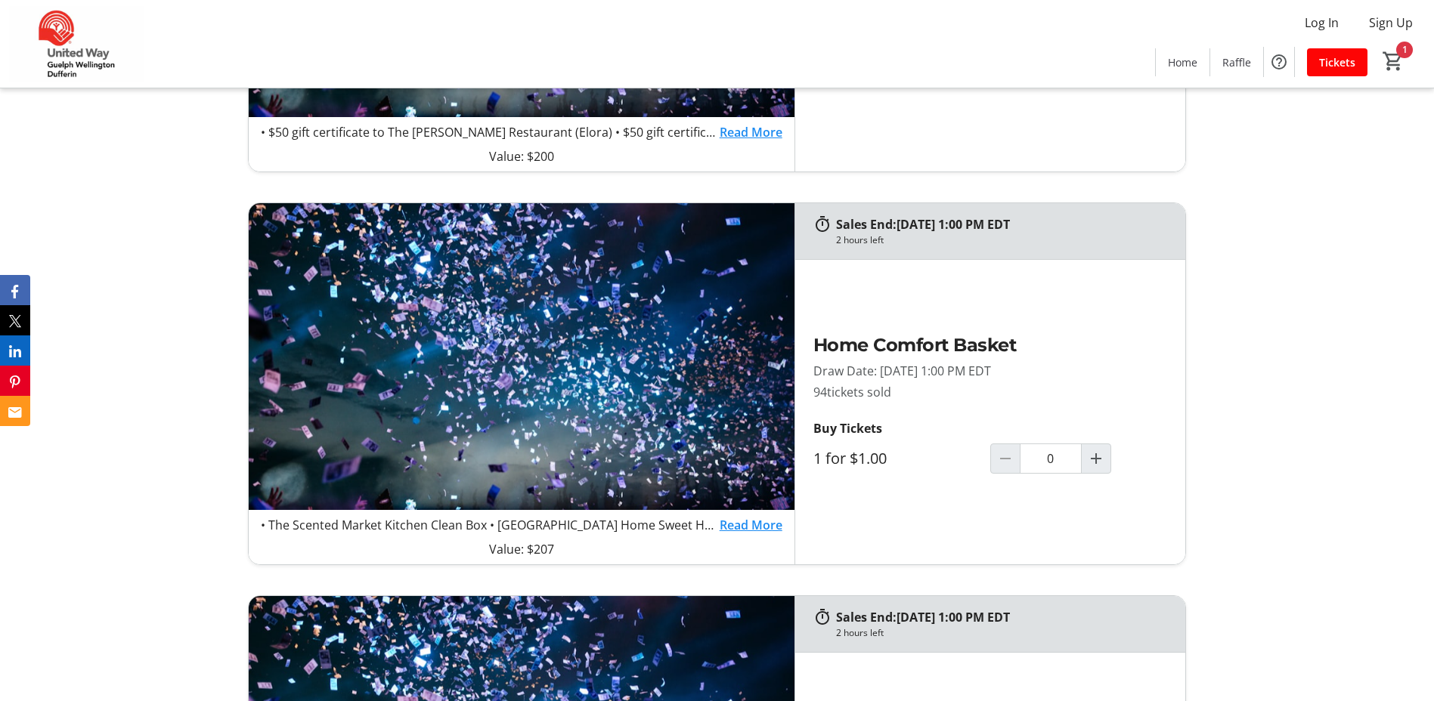
scroll to position [1285, 0]
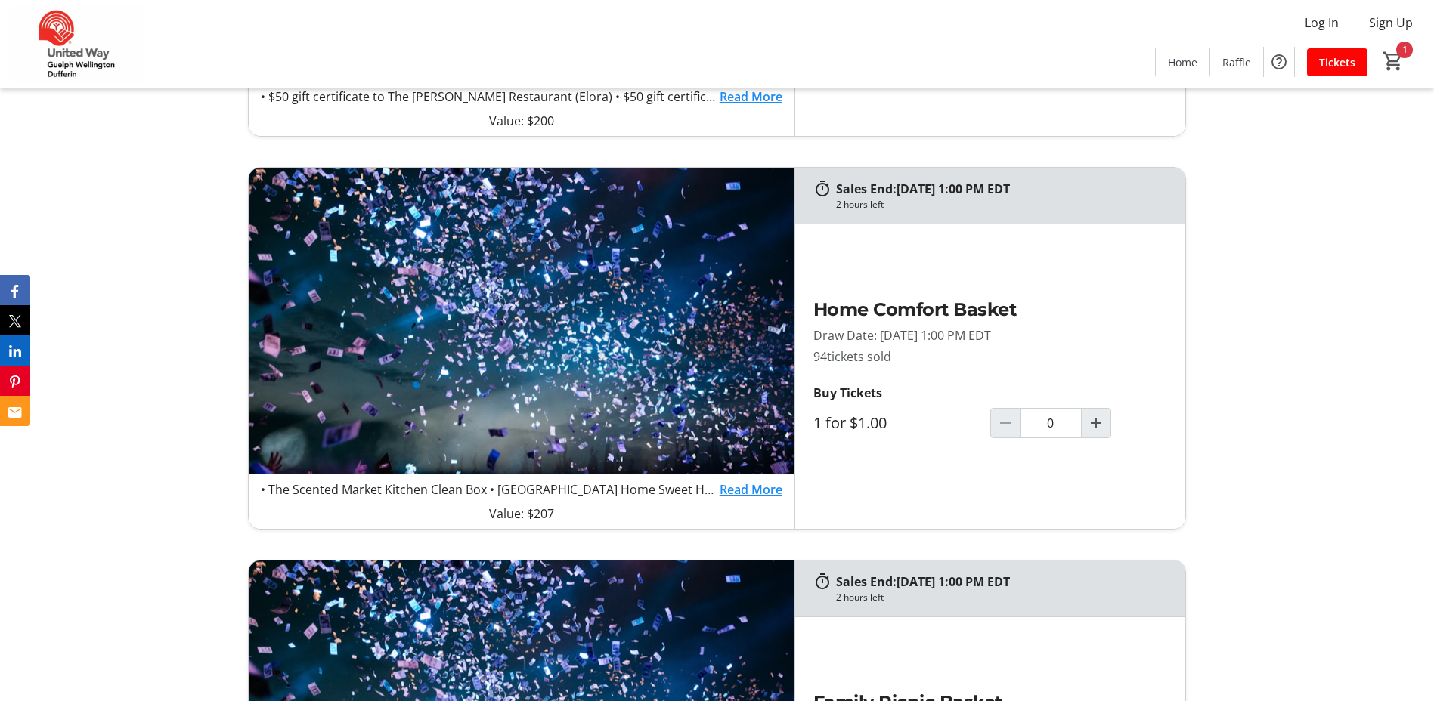
click at [748, 492] on link "Read More" at bounding box center [751, 490] width 63 height 18
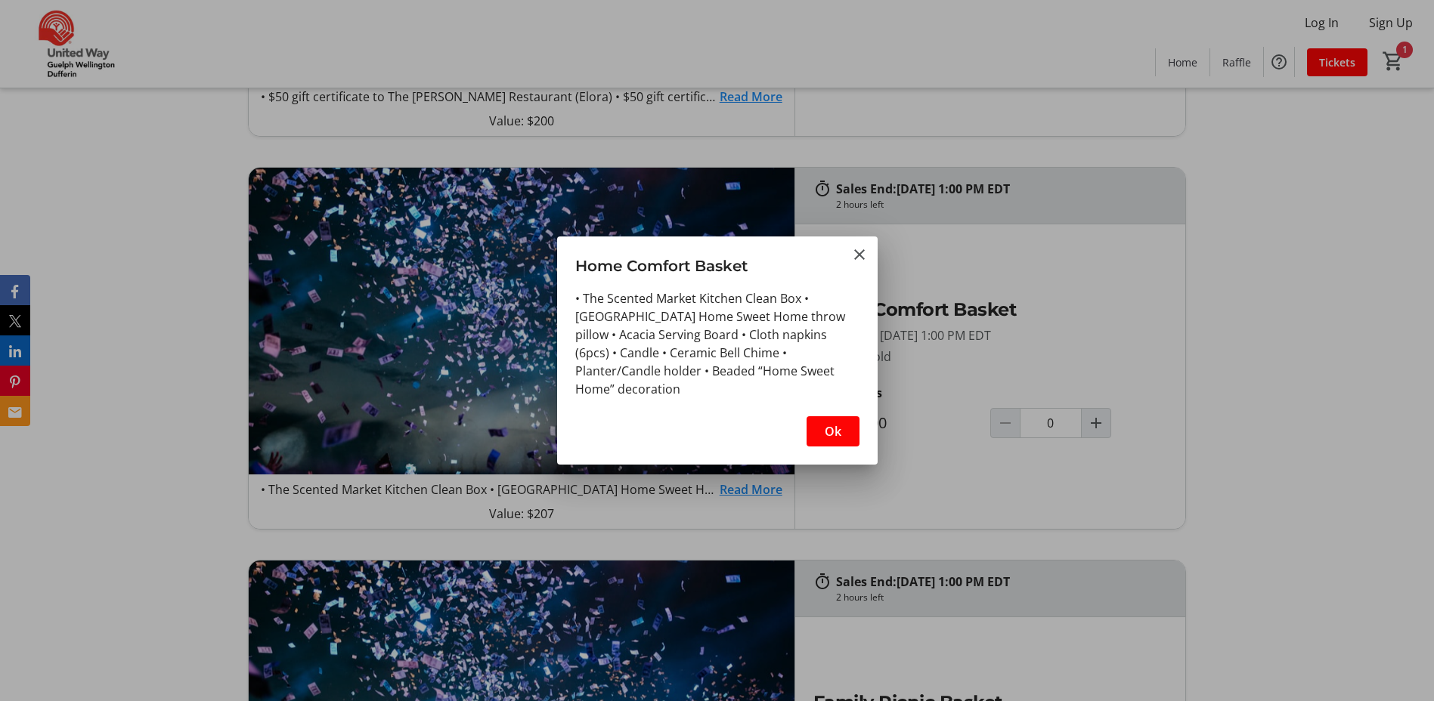
scroll to position [0, 0]
click at [857, 258] on mat-icon "Close" at bounding box center [859, 255] width 18 height 18
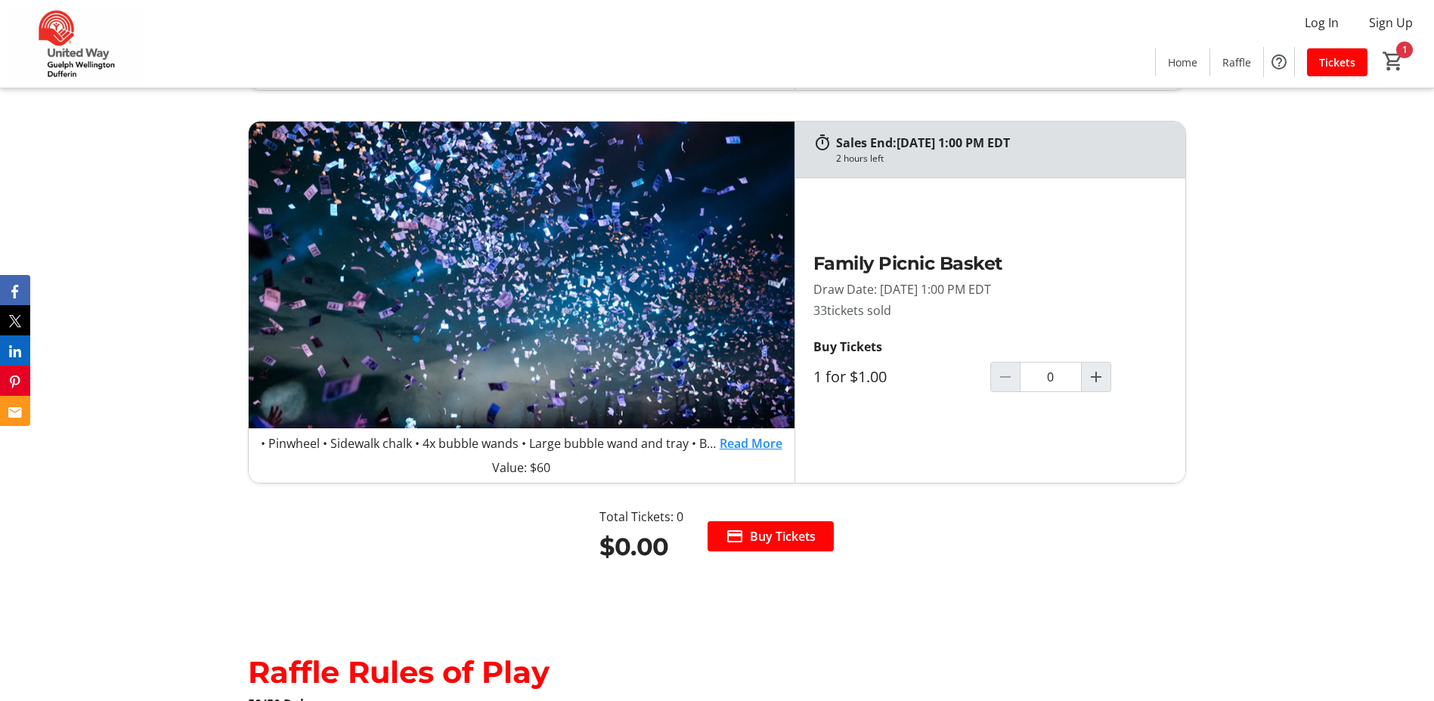
scroll to position [1537, 0]
